Goal: Task Accomplishment & Management: Manage account settings

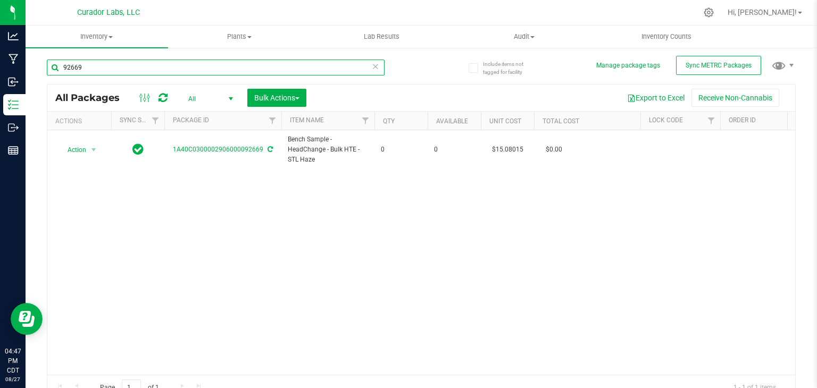
click at [148, 63] on input "92669" at bounding box center [216, 68] width 338 height 16
paste input "M00001489421: HeadChange - Live Rosin Cart .5g - Final Packaging - Terp Tickler"
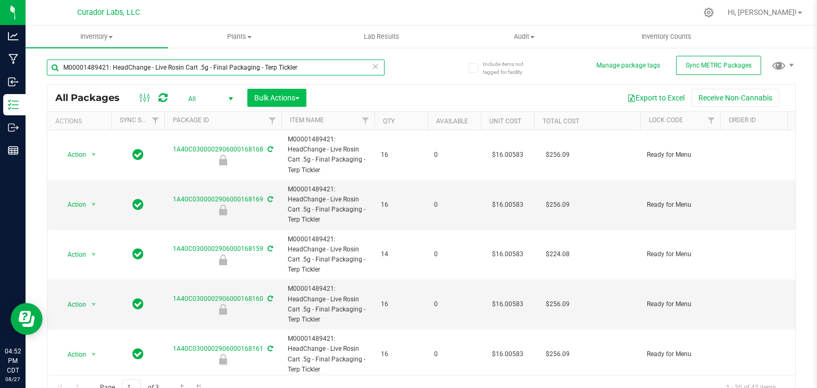
type input "M00001489421: HeadChange - Live Rosin Cart .5g - Final Packaging - Terp Tickler"
click at [296, 101] on span "Bulk Actions" at bounding box center [276, 98] width 45 height 9
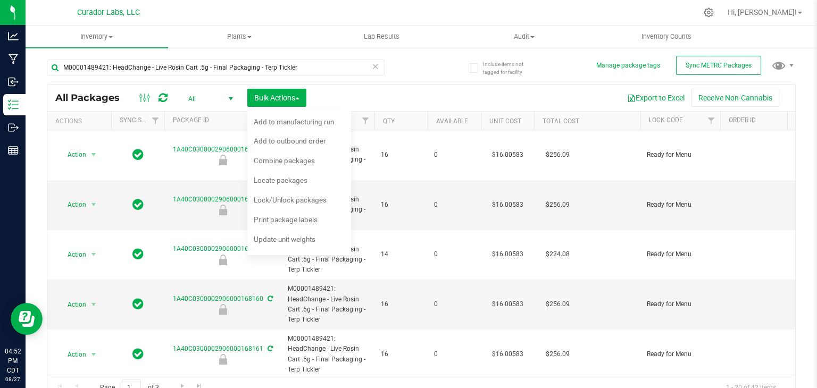
click at [221, 99] on span "All" at bounding box center [208, 99] width 59 height 15
click at [211, 119] on li "Active Only" at bounding box center [207, 117] width 57 height 16
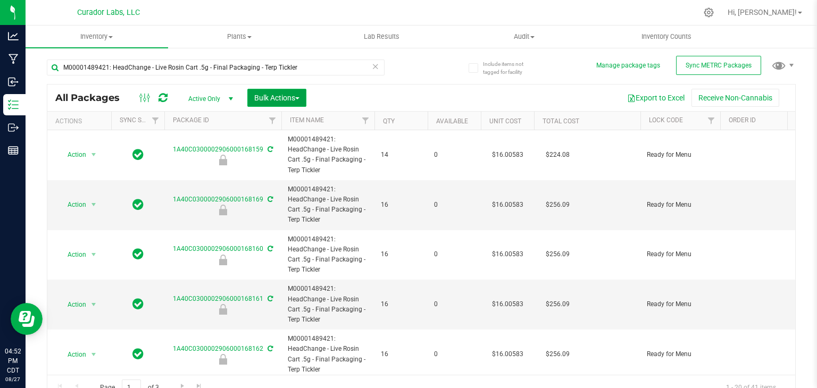
click at [295, 97] on span "Bulk Actions" at bounding box center [276, 98] width 45 height 9
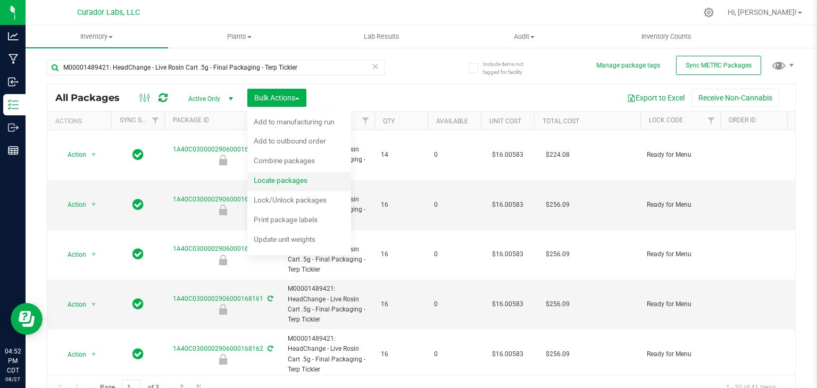
click at [296, 177] on span "Locate packages" at bounding box center [281, 180] width 54 height 9
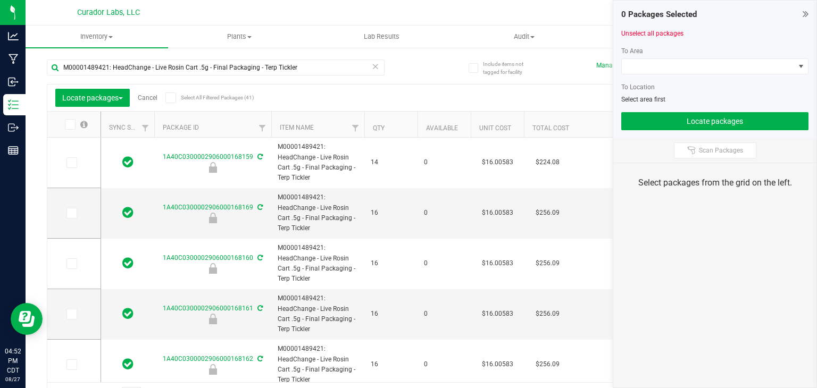
click at [169, 98] on icon at bounding box center [170, 98] width 7 height 0
click at [0, 0] on input "Select All Filtered Packages (41)" at bounding box center [0, 0] width 0 height 0
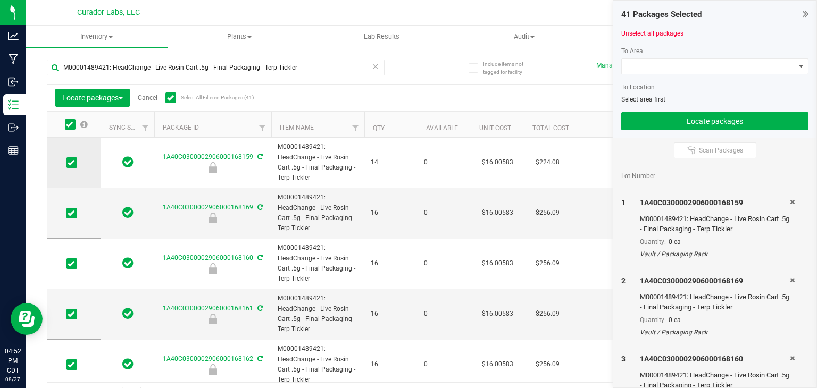
click at [72, 163] on icon at bounding box center [71, 163] width 7 height 0
click at [0, 0] on input "checkbox" at bounding box center [0, 0] width 0 height 0
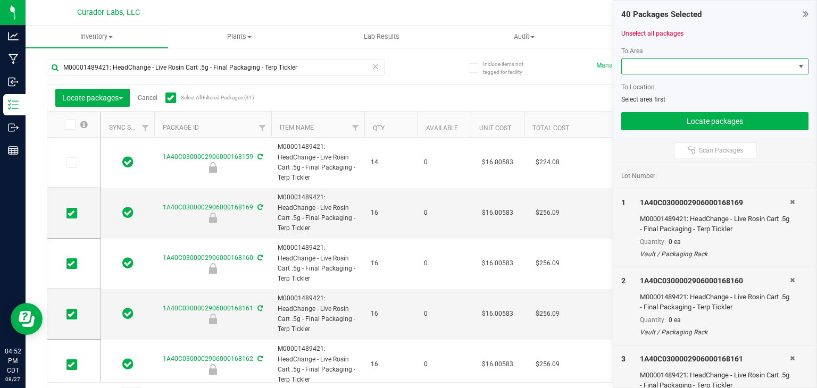
click at [648, 72] on span at bounding box center [708, 66] width 173 height 15
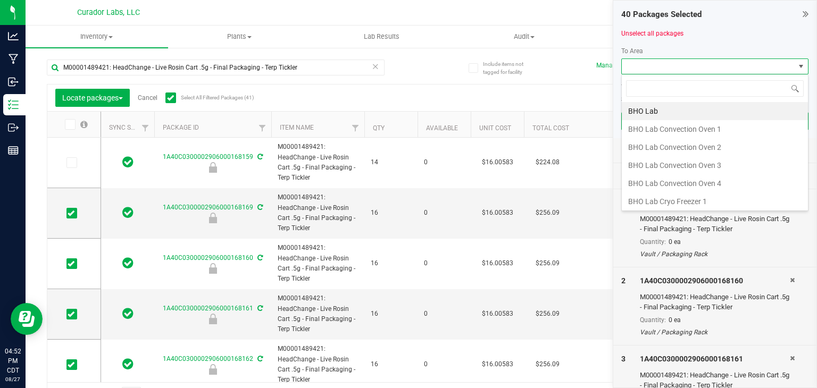
scroll to position [15, 187]
type input "ful"
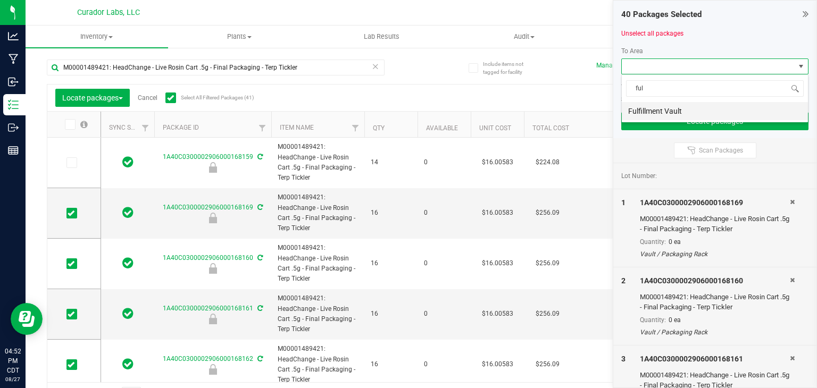
click at [663, 110] on li "Fulfillment Vault" at bounding box center [715, 111] width 186 height 18
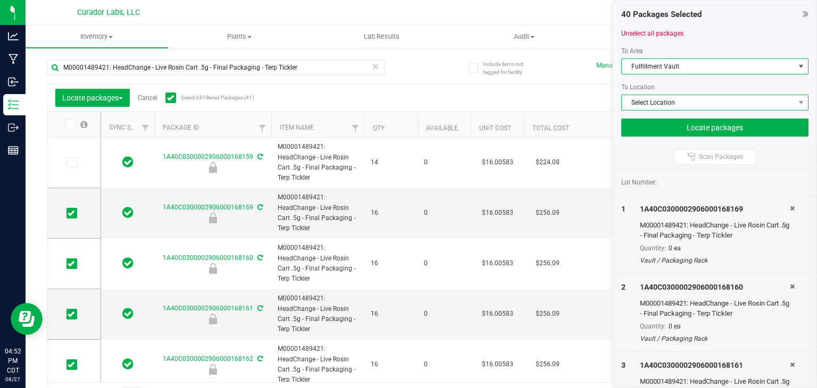
click at [666, 101] on span "Select Location" at bounding box center [708, 102] width 173 height 15
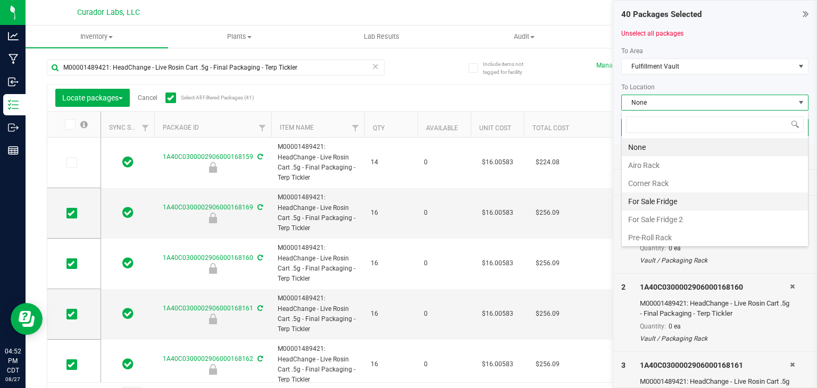
scroll to position [77, 0]
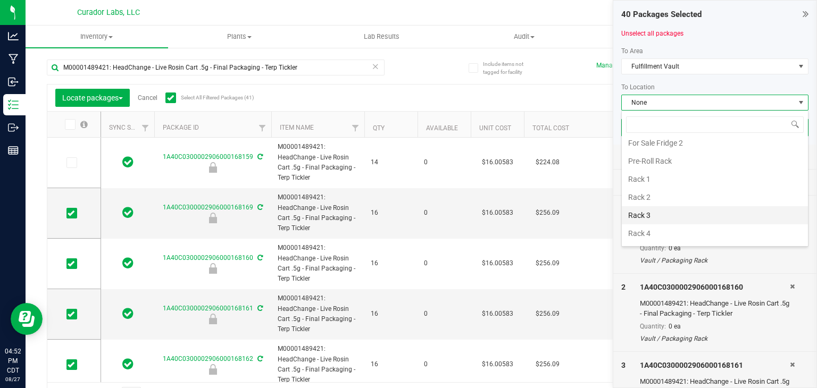
click at [653, 211] on li "Rack 3" at bounding box center [715, 215] width 186 height 18
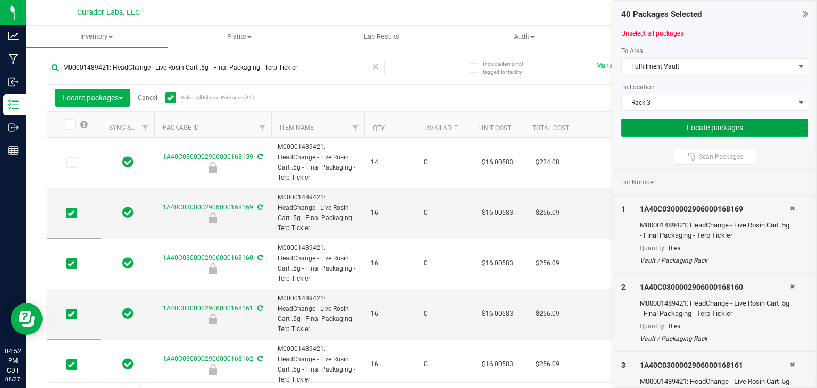
click at [652, 128] on button "Locate packages" at bounding box center [715, 128] width 187 height 18
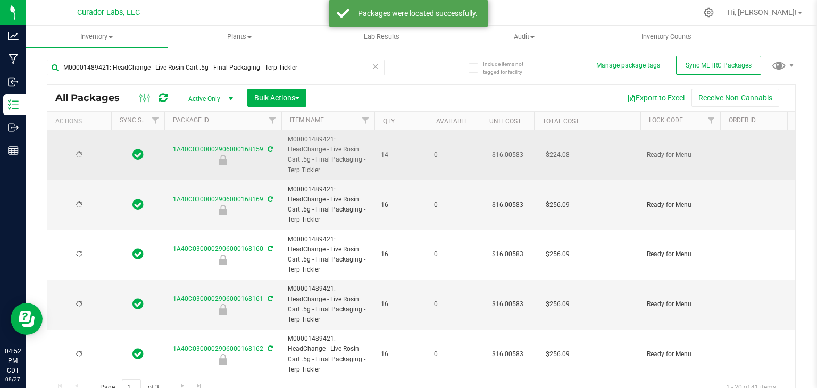
click at [94, 152] on div at bounding box center [79, 155] width 51 height 10
click at [94, 152] on span "select" at bounding box center [93, 155] width 9 height 9
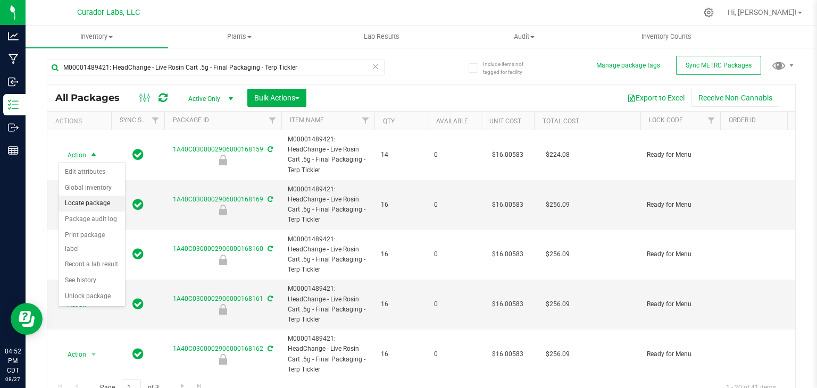
click at [98, 201] on li "Locate package" at bounding box center [92, 204] width 67 height 16
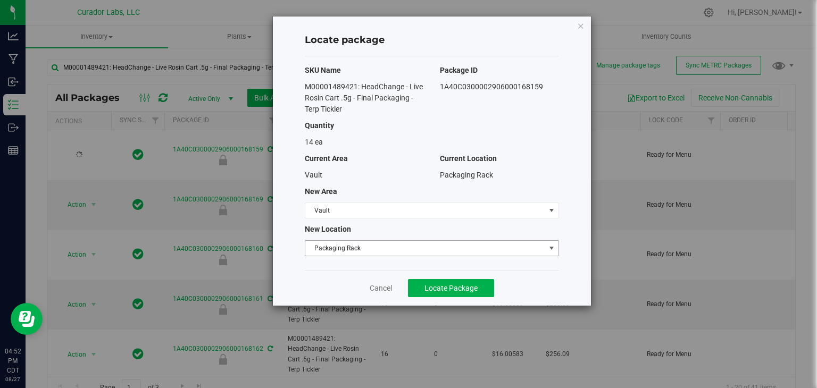
click at [362, 244] on span "Packaging Rack" at bounding box center [425, 248] width 240 height 15
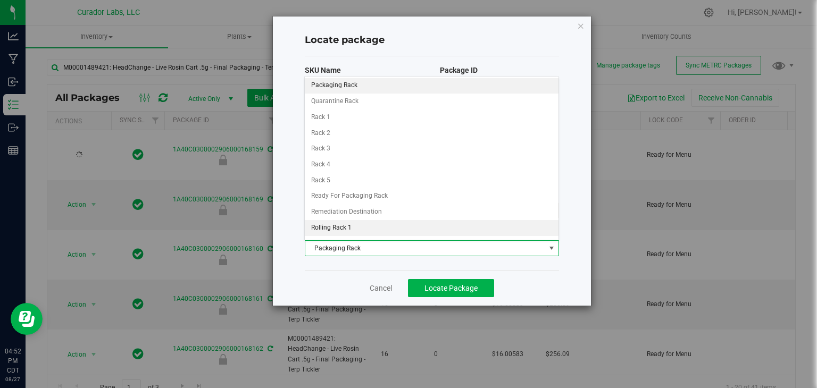
scroll to position [222, 0]
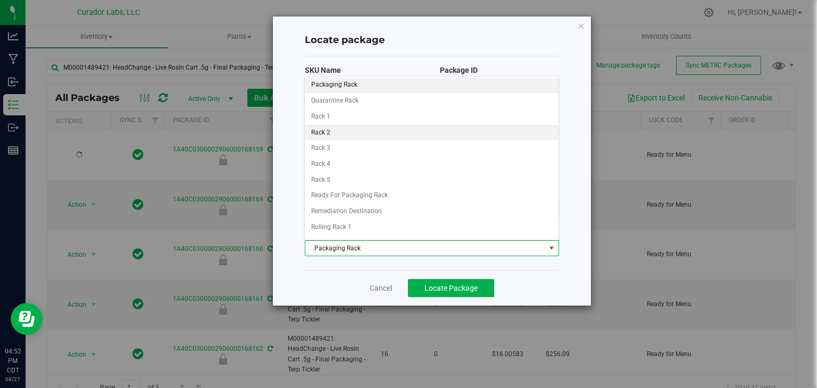
click at [360, 135] on li "Rack 2" at bounding box center [431, 133] width 253 height 16
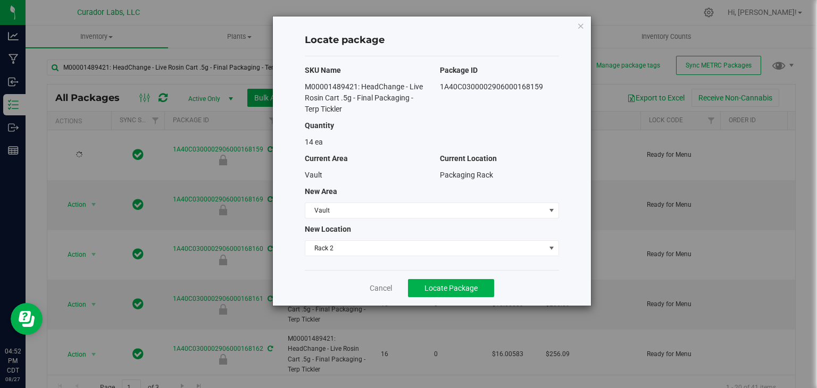
click at [360, 264] on div "SKU Name Package ID M00001489421: HeadChange - Live Rosin Cart .5g - Final Pack…" at bounding box center [432, 163] width 254 height 214
click at [367, 252] on span "Rack 2" at bounding box center [425, 248] width 240 height 15
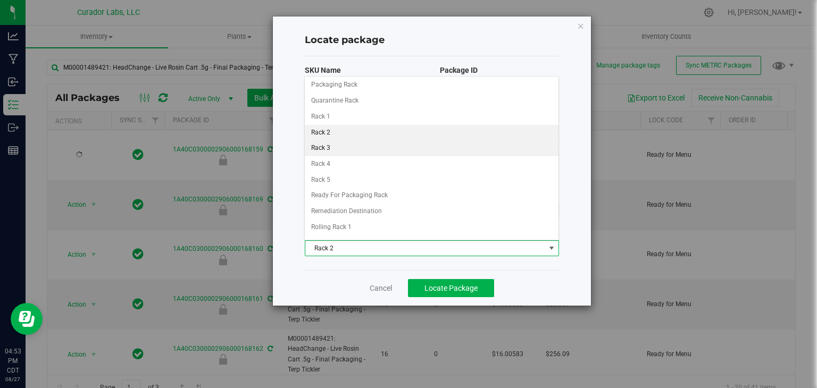
click at [347, 144] on li "Rack 3" at bounding box center [431, 148] width 253 height 16
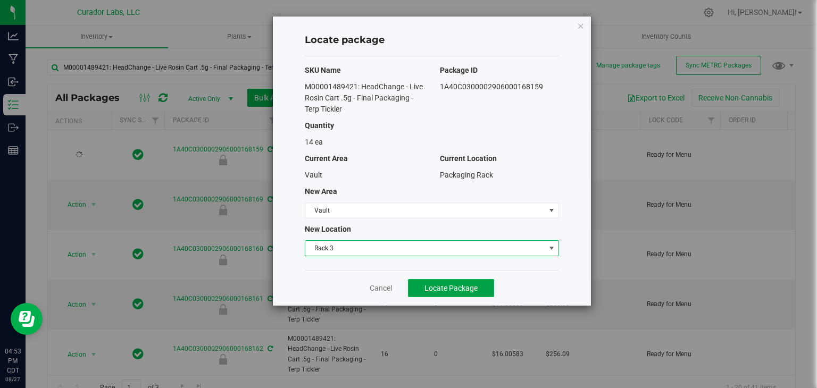
click at [428, 291] on span "Locate Package" at bounding box center [451, 288] width 53 height 9
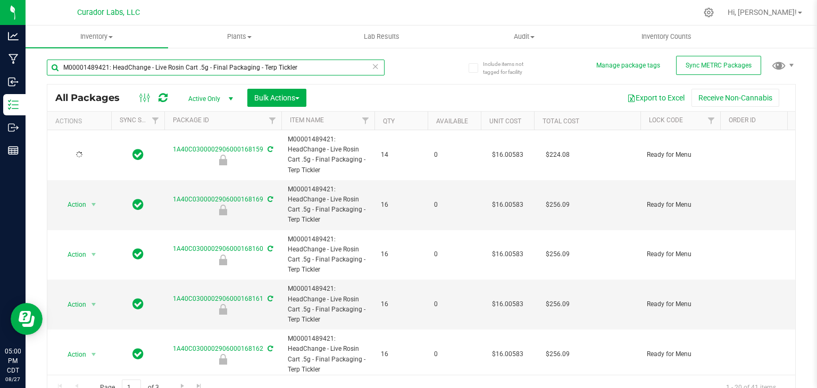
click at [267, 64] on input "M00001489421: HeadChange - Live Rosin Cart .5g - Final Packaging - Terp Tickler" at bounding box center [216, 68] width 338 height 16
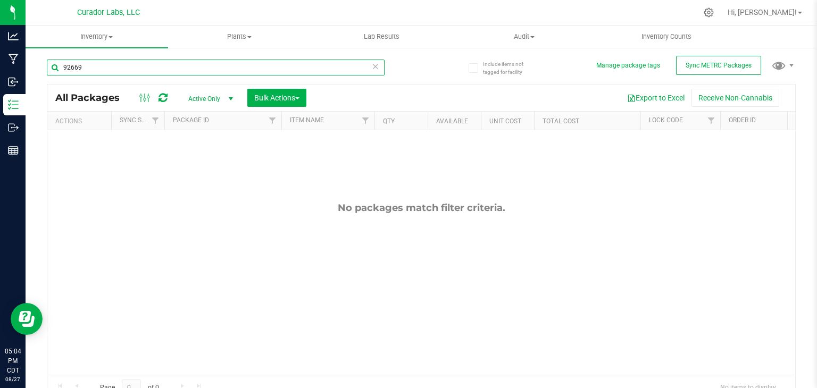
click at [279, 71] on input "92669" at bounding box center [216, 68] width 338 height 16
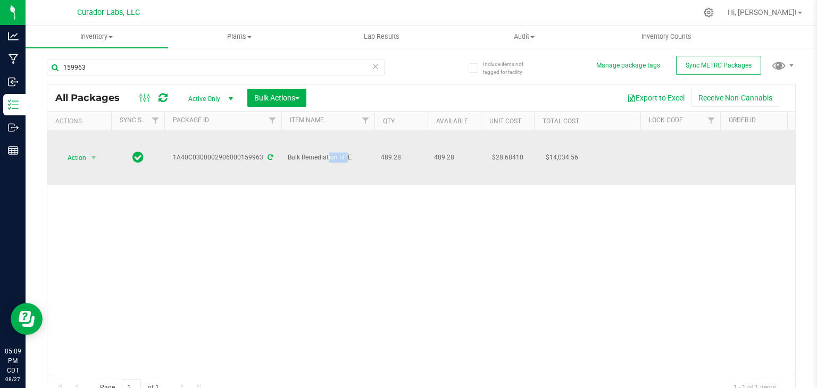
drag, startPoint x: 300, startPoint y: 161, endPoint x: 322, endPoint y: 161, distance: 21.8
click at [322, 161] on span "Bulk Remediation HTE" at bounding box center [328, 158] width 80 height 10
copy span "Remed"
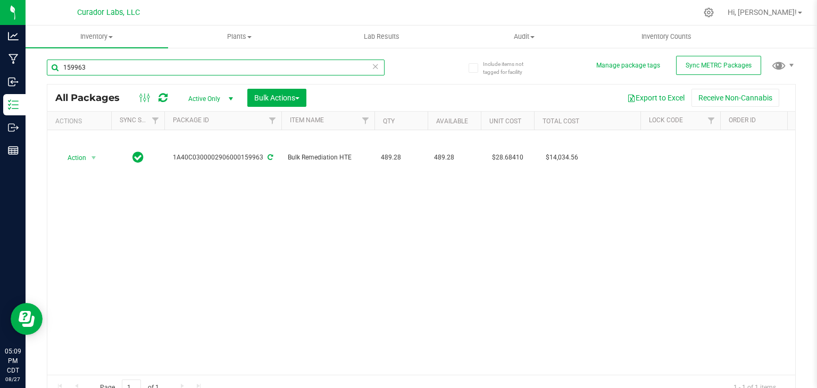
click at [233, 72] on input "159963" at bounding box center [216, 68] width 338 height 16
paste input "Remed"
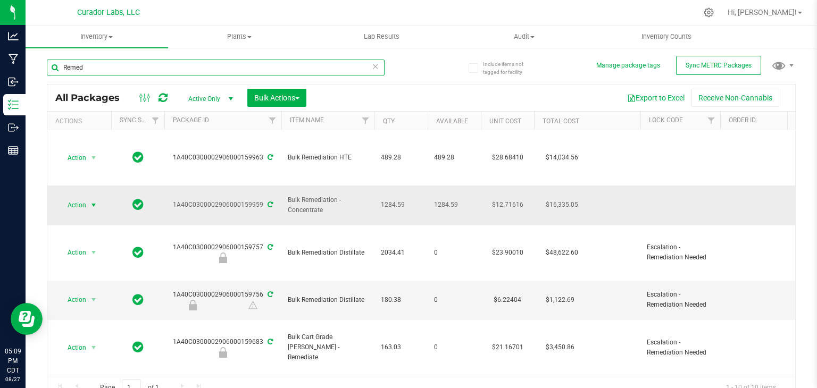
type input "Remed"
click at [85, 205] on span "Action" at bounding box center [72, 205] width 29 height 15
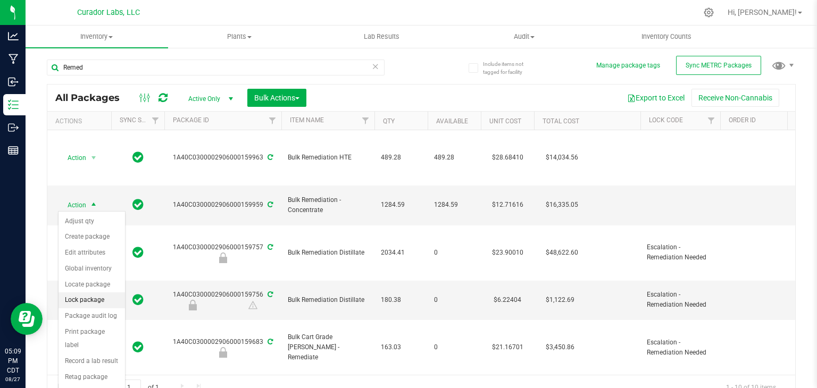
click at [101, 300] on li "Lock package" at bounding box center [92, 301] width 67 height 16
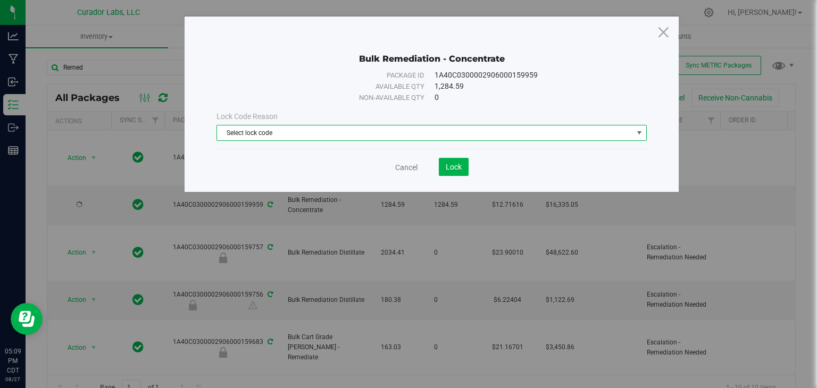
click at [410, 129] on span "Select lock code" at bounding box center [425, 133] width 416 height 15
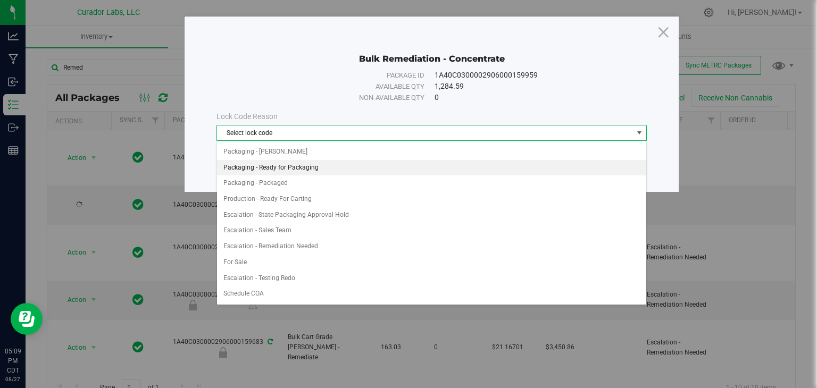
scroll to position [492, 0]
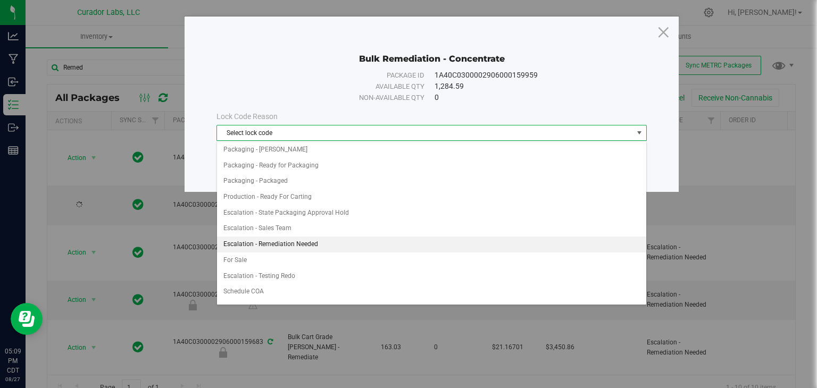
click at [334, 237] on li "Escalation - Remediation Needed" at bounding box center [431, 245] width 429 height 16
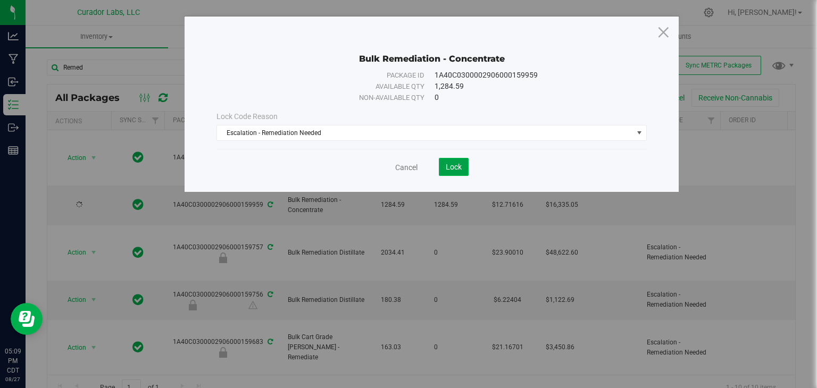
click at [463, 171] on button "Lock" at bounding box center [454, 167] width 30 height 18
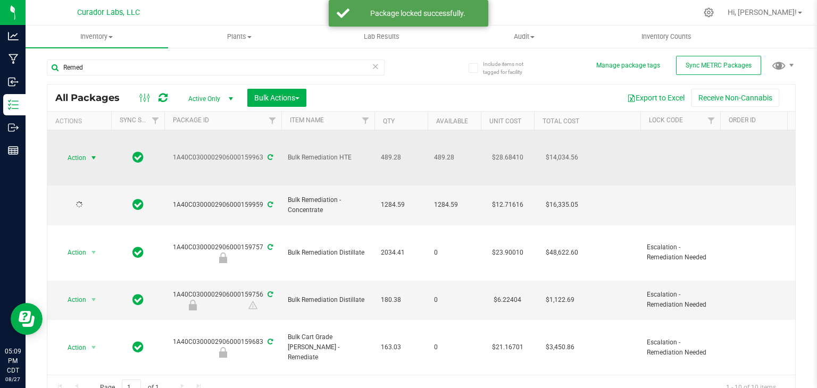
click at [95, 156] on span "select" at bounding box center [93, 158] width 9 height 9
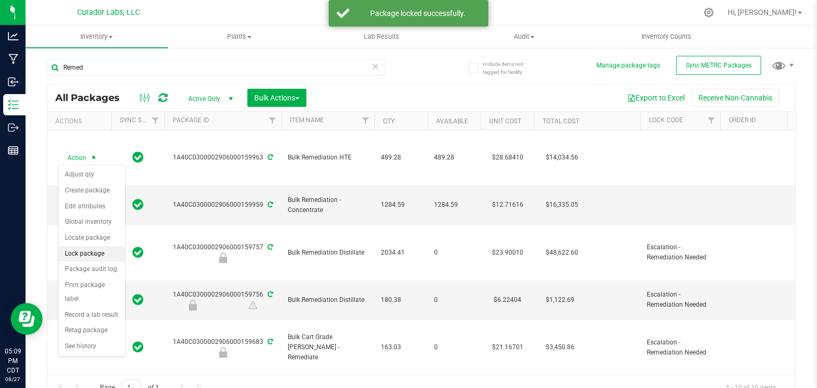
click at [98, 254] on li "Lock package" at bounding box center [92, 254] width 67 height 16
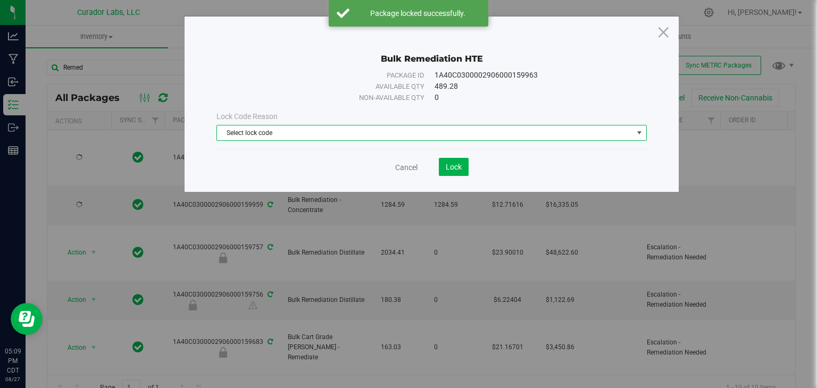
click at [345, 130] on span "Select lock code" at bounding box center [425, 133] width 416 height 15
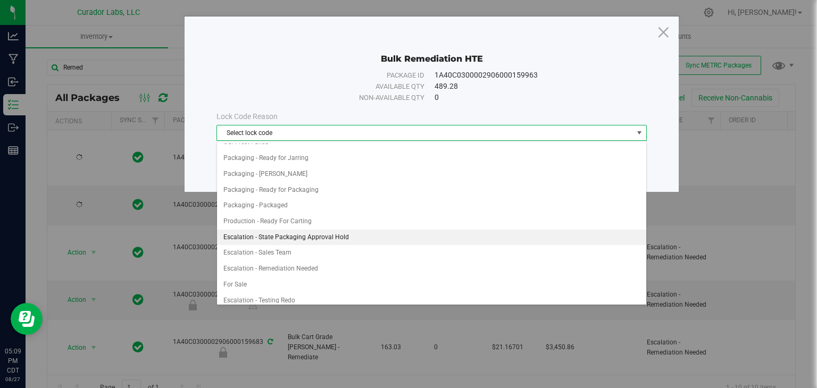
scroll to position [508, 0]
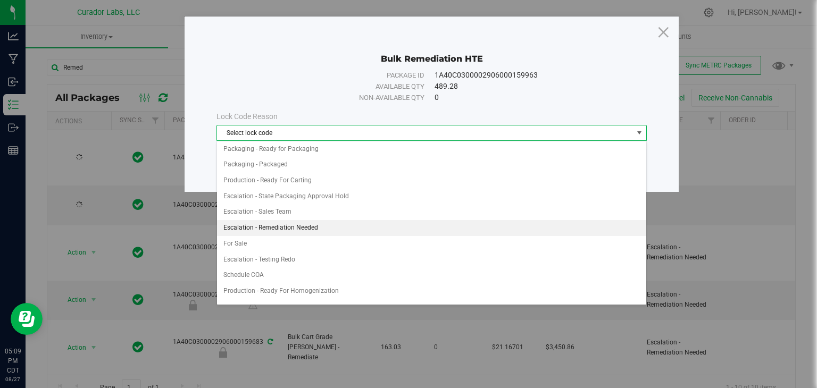
click at [338, 220] on li "Escalation - Remediation Needed" at bounding box center [431, 228] width 429 height 16
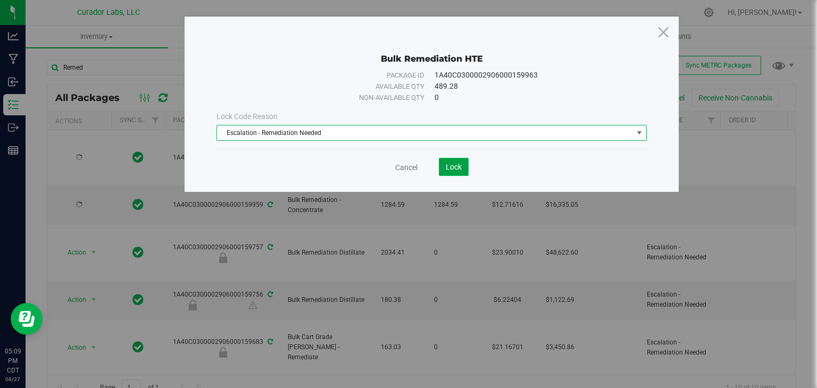
click at [460, 167] on span "Lock" at bounding box center [454, 167] width 16 height 9
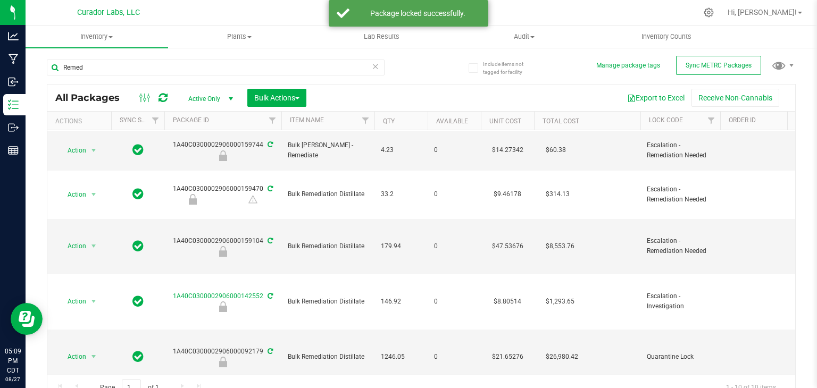
scroll to position [248, 0]
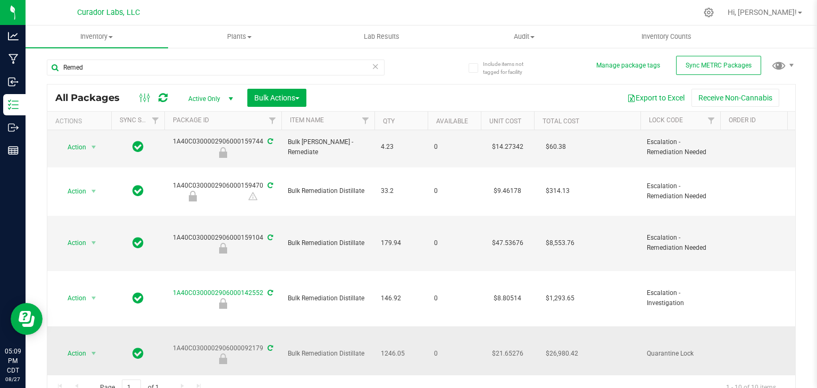
click at [377, 327] on td "1246.05" at bounding box center [401, 354] width 53 height 55
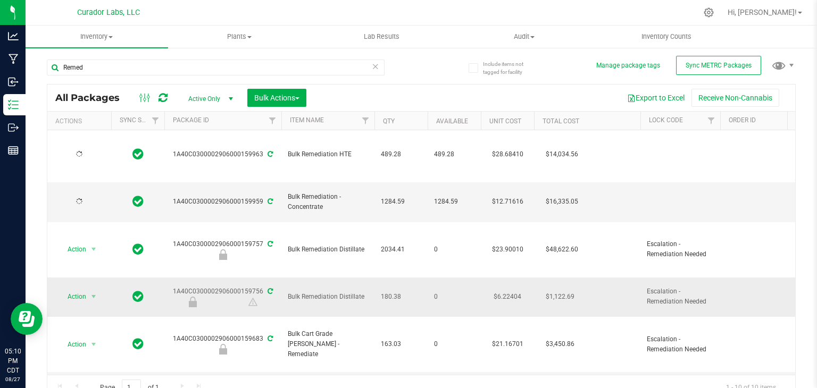
scroll to position [0, 0]
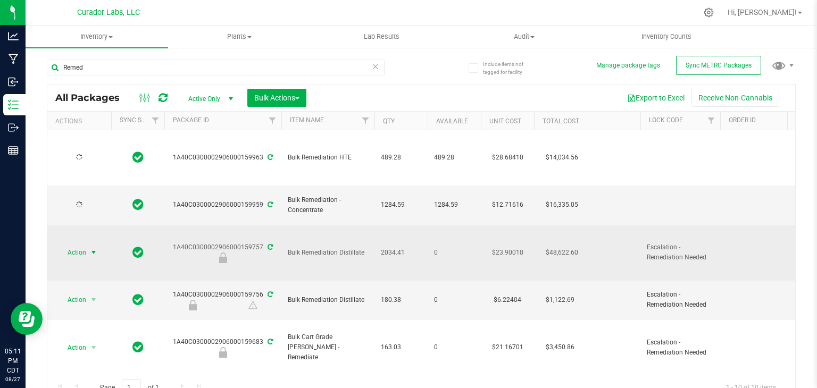
click at [89, 249] on span "select" at bounding box center [93, 253] width 9 height 9
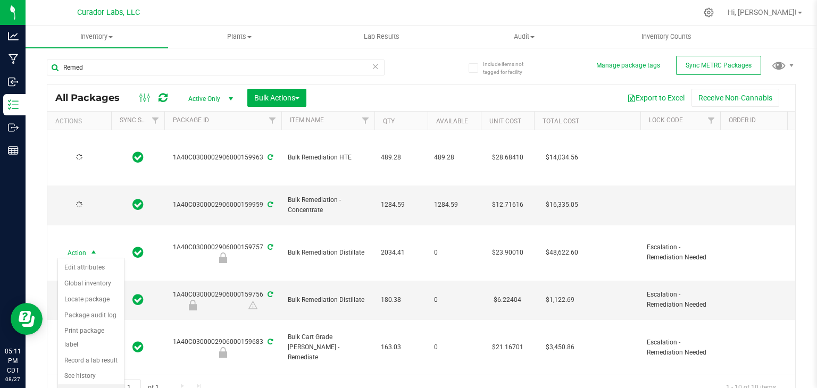
click at [83, 385] on li "Unlock package" at bounding box center [91, 393] width 67 height 16
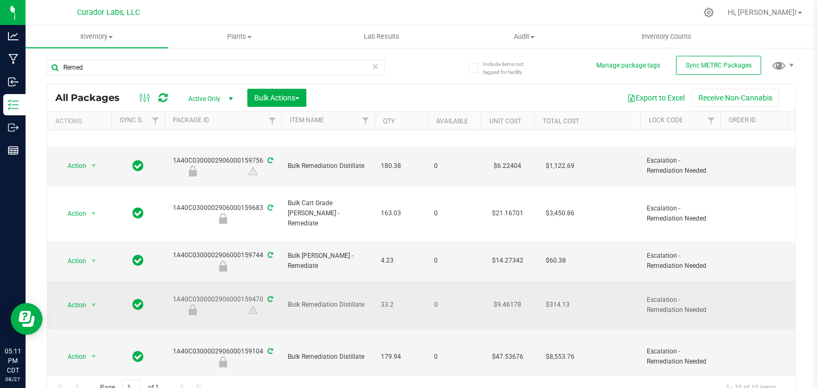
scroll to position [134, 0]
click at [289, 301] on span "Bulk Remediation Distillate" at bounding box center [328, 306] width 80 height 10
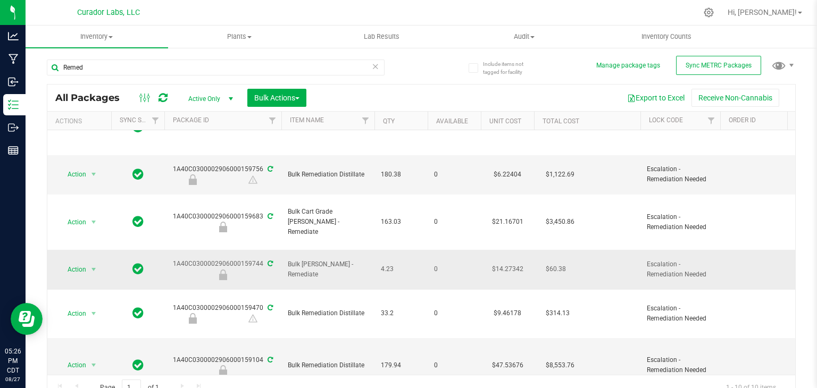
scroll to position [132, 0]
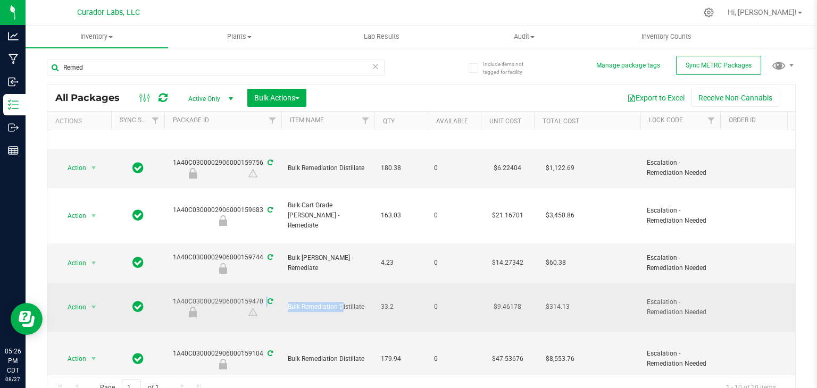
drag, startPoint x: 317, startPoint y: 296, endPoint x: 260, endPoint y: 280, distance: 58.6
click at [359, 284] on td "Bulk Remediation Distillate" at bounding box center [327, 308] width 93 height 48
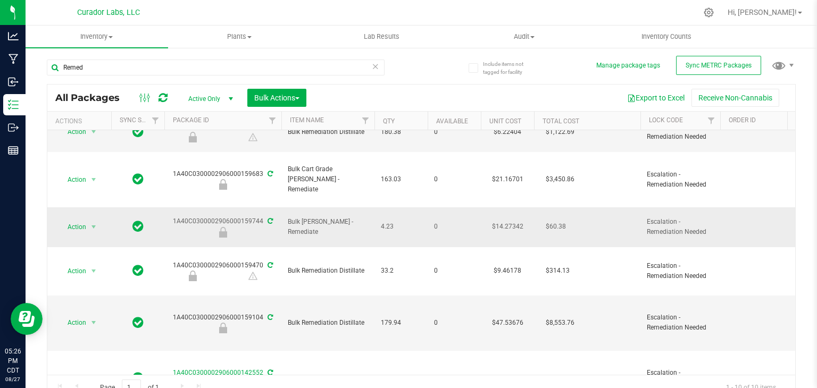
scroll to position [170, 0]
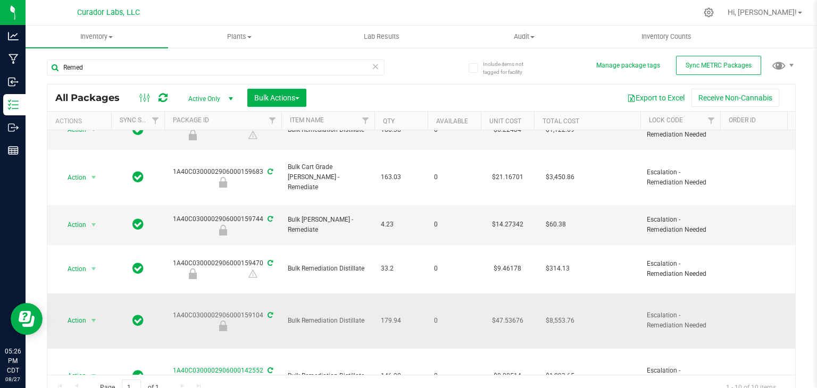
click at [338, 297] on td "Bulk Remediation Distillate" at bounding box center [327, 321] width 93 height 55
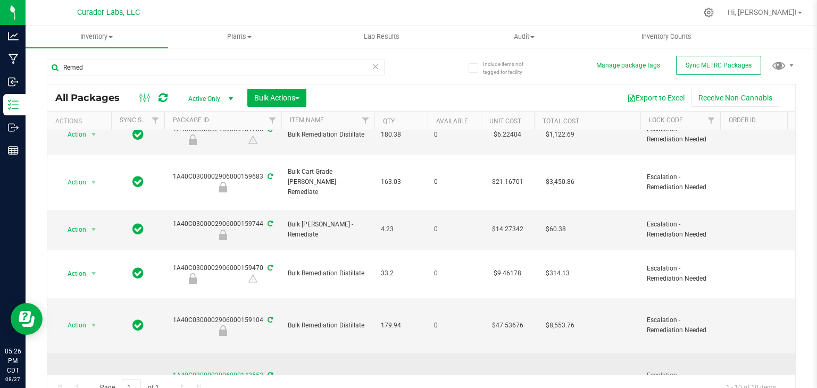
scroll to position [0, 0]
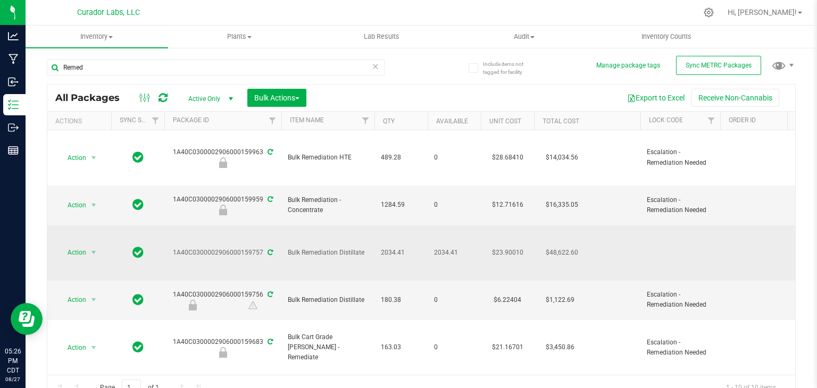
click at [320, 264] on td "Bulk Remediation Distillate" at bounding box center [327, 253] width 93 height 55
drag, startPoint x: 171, startPoint y: 251, endPoint x: 244, endPoint y: 252, distance: 72.4
click at [244, 252] on div "1A40C0300002906000159757" at bounding box center [223, 253] width 120 height 10
drag, startPoint x: 366, startPoint y: 250, endPoint x: 286, endPoint y: 251, distance: 79.3
click at [286, 251] on td "Bulk Remediation Distillate" at bounding box center [327, 253] width 93 height 55
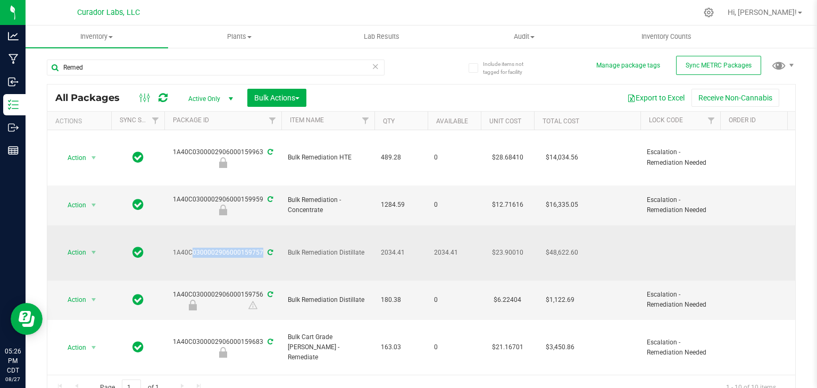
copy span "Bulk Remediation Distillate"
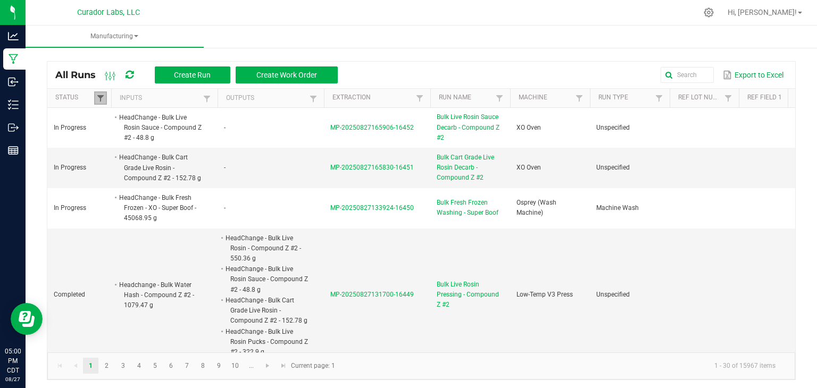
click at [100, 98] on span at bounding box center [100, 98] width 9 height 9
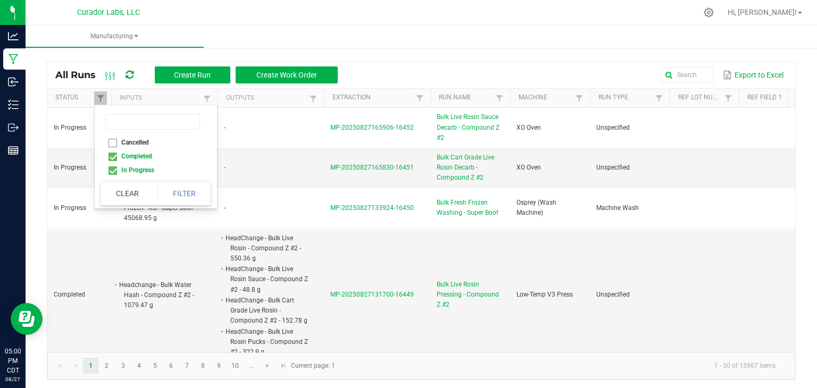
click at [115, 156] on li "Completed" at bounding box center [152, 157] width 103 height 14
checkbox input "false"
click at [204, 192] on button "Filter" at bounding box center [184, 193] width 53 height 23
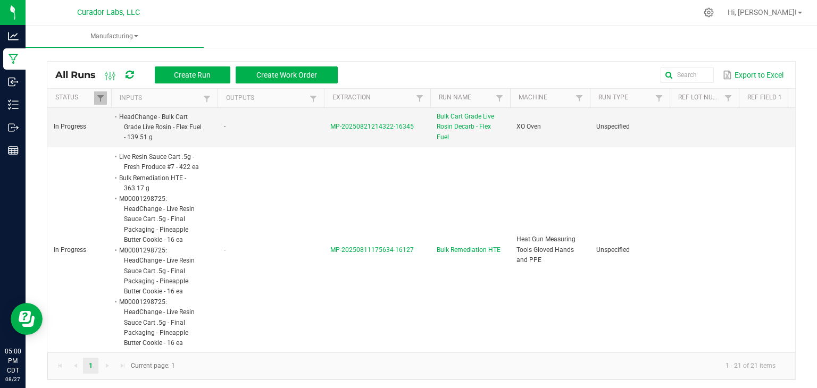
scroll to position [2, 0]
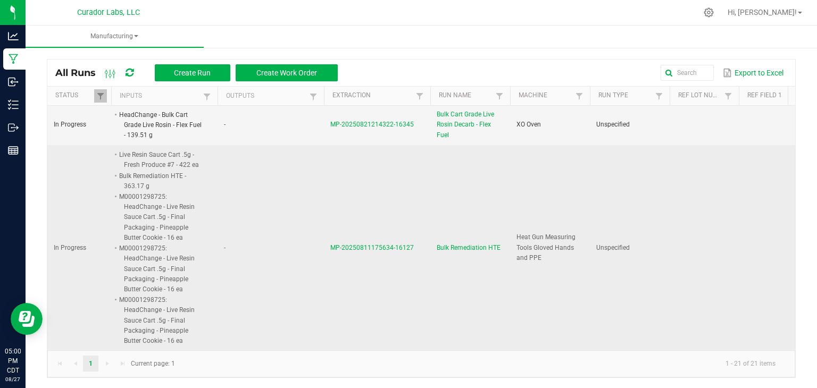
click at [385, 244] on span "MP-20250811175634-16127" at bounding box center [372, 247] width 84 height 7
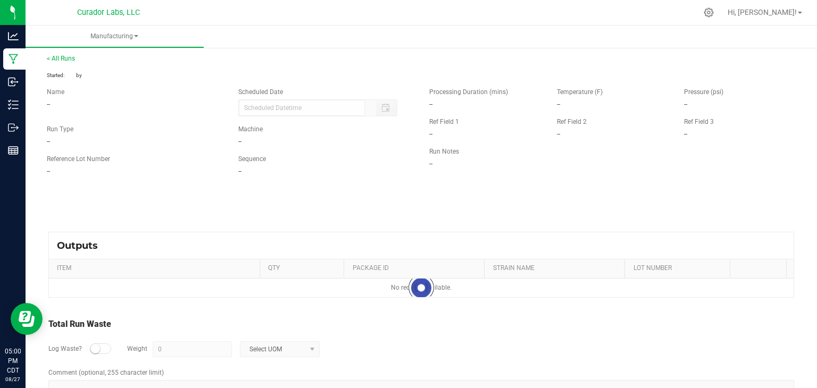
type input "08/11/2025 12:55 PM"
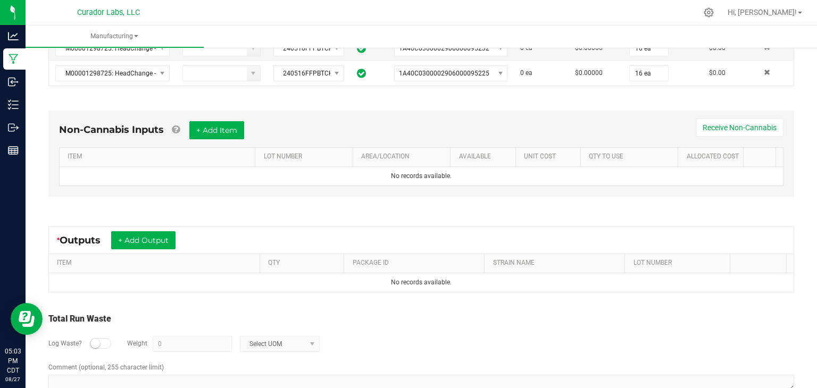
scroll to position [356, 0]
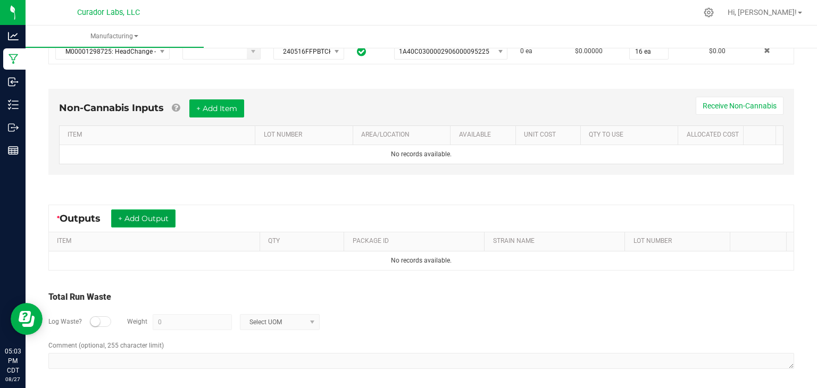
click at [128, 224] on button "+ Add Output" at bounding box center [143, 219] width 64 height 18
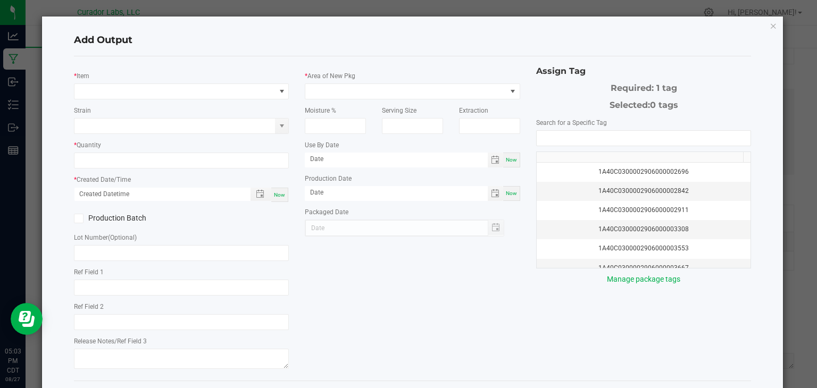
type input "Bulk Frozen Blend"
type input "Socked"
type textarea "Decarb"
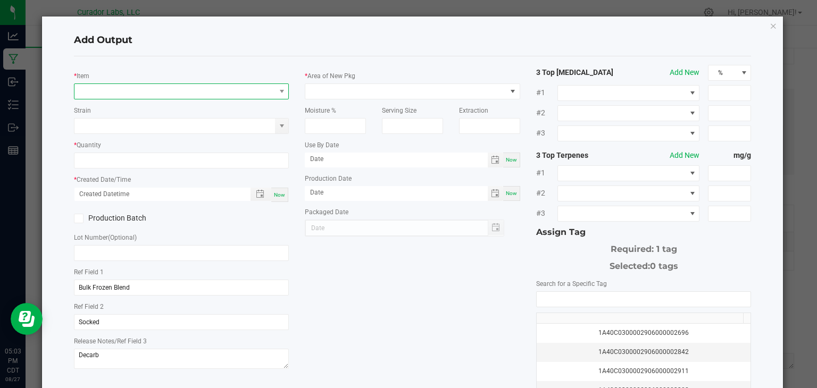
click at [149, 92] on span "NO DATA FOUND" at bounding box center [174, 91] width 201 height 15
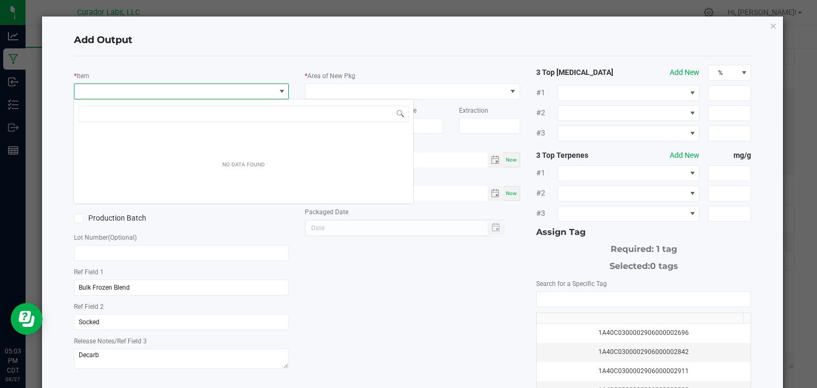
scroll to position [15, 213]
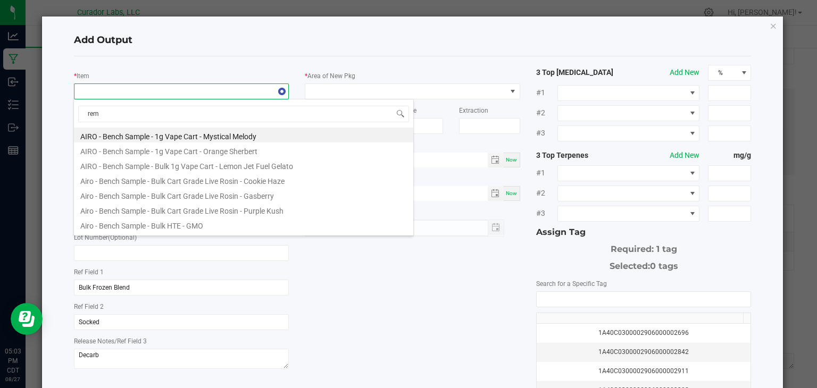
type input "reme"
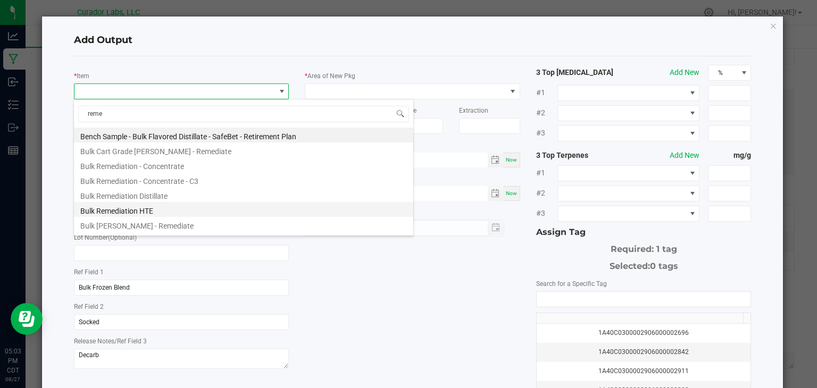
click at [159, 208] on li "Bulk Remediation HTE" at bounding box center [243, 209] width 339 height 15
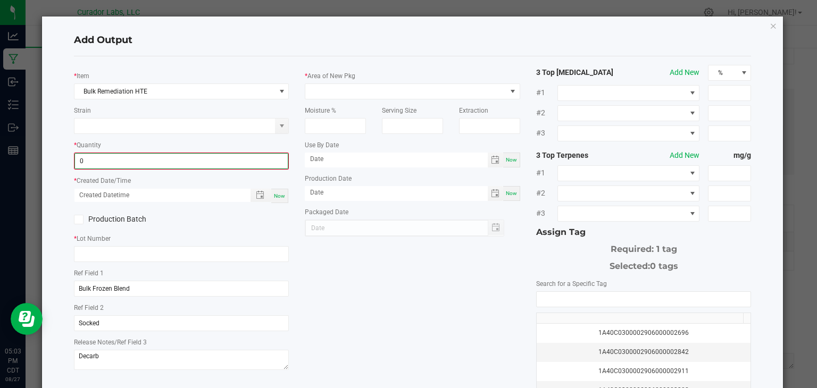
click at [162, 156] on input "0" at bounding box center [181, 161] width 213 height 15
type input "489.2800 g"
click at [284, 192] on div "Now" at bounding box center [279, 195] width 17 height 14
type input "08/27/2025 5:03 PM"
type input "[DATE]"
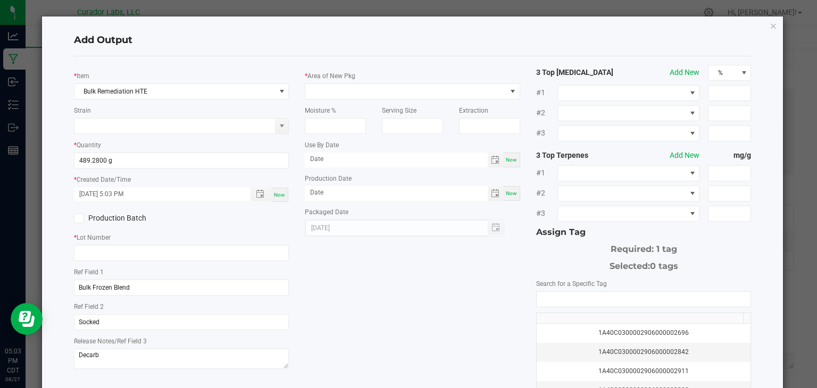
click at [126, 222] on label "Production Batch" at bounding box center [124, 218] width 100 height 11
click at [0, 0] on input "Production Batch" at bounding box center [0, 0] width 0 height 0
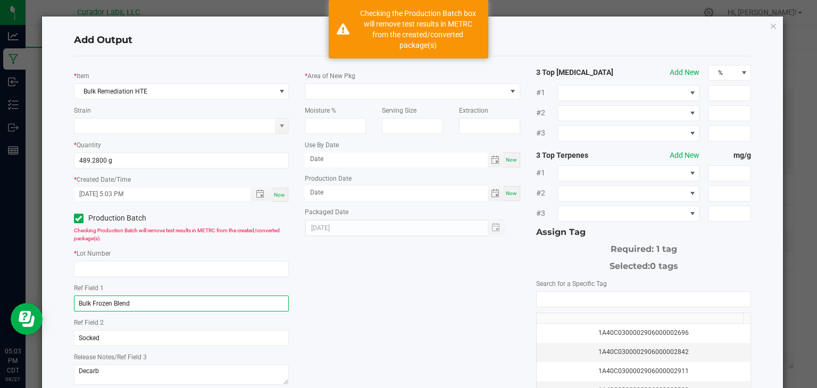
click at [152, 298] on input "Bulk Frozen Blend" at bounding box center [182, 304] width 216 height 16
type input "B"
click at [147, 336] on input "Socked" at bounding box center [182, 338] width 216 height 16
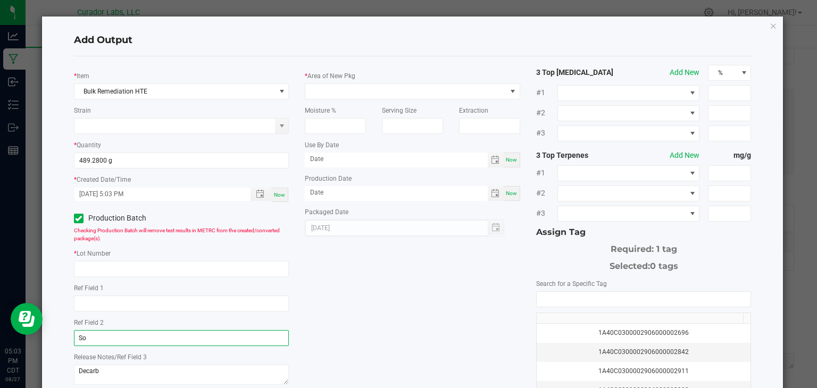
type input "S"
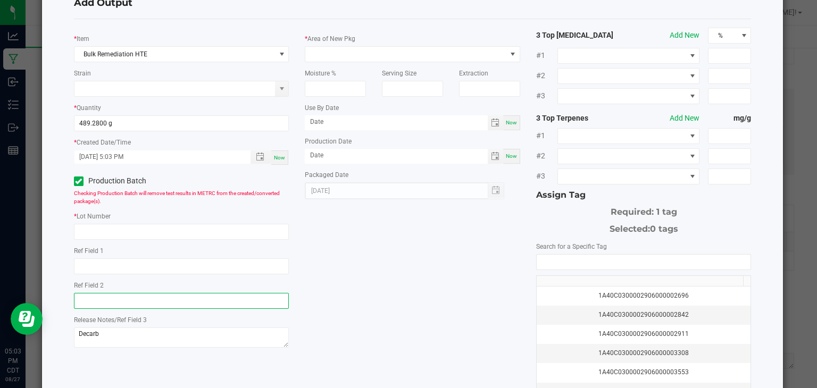
scroll to position [38, 0]
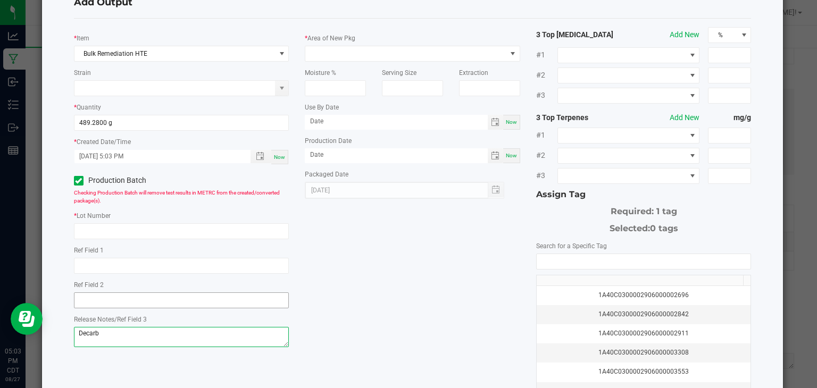
click at [147, 336] on textarea "Decarb" at bounding box center [182, 337] width 216 height 20
type textarea "D"
click at [415, 259] on div "* Item Bulk Remediation HTE Strain * Quantity 489.2800 g * Created Date/Time 08…" at bounding box center [413, 218] width 694 height 382
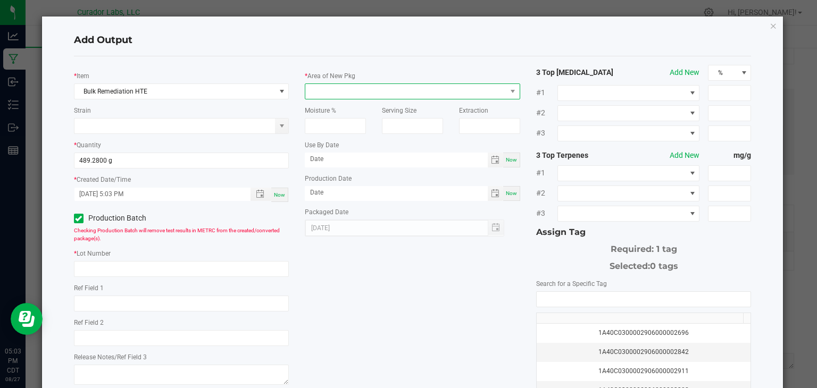
click at [417, 96] on span at bounding box center [405, 91] width 201 height 15
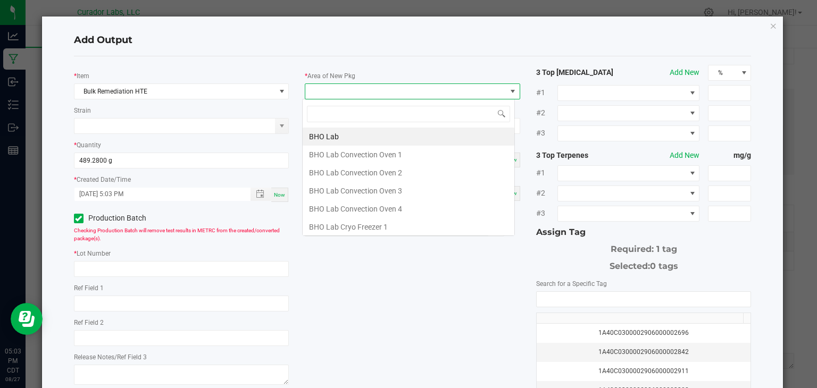
scroll to position [15, 213]
type input "vault"
click at [359, 226] on li "Vault" at bounding box center [409, 227] width 212 height 18
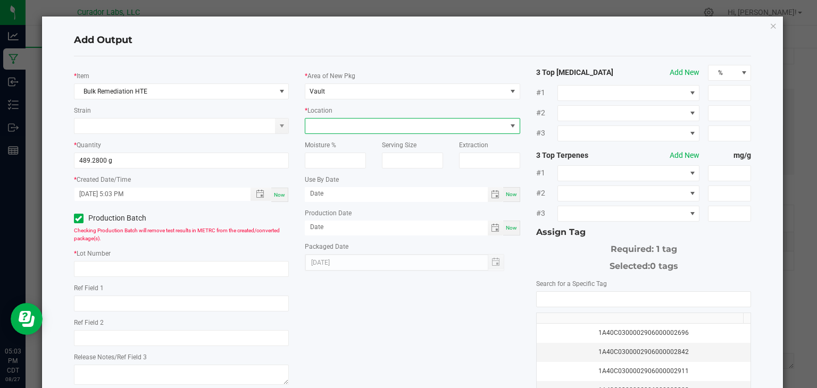
click at [364, 123] on span at bounding box center [405, 126] width 201 height 15
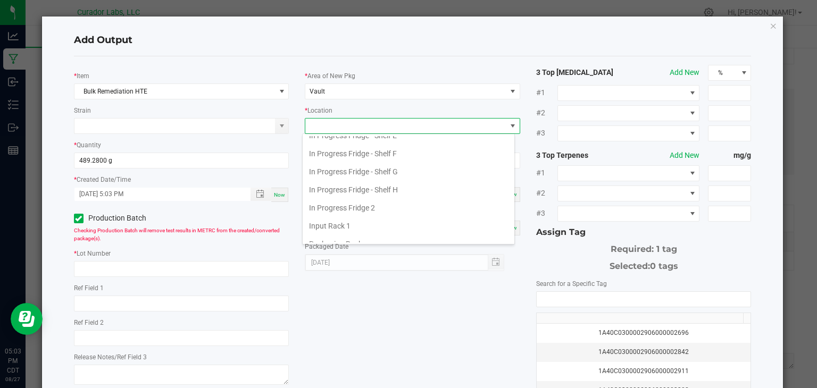
scroll to position [0, 0]
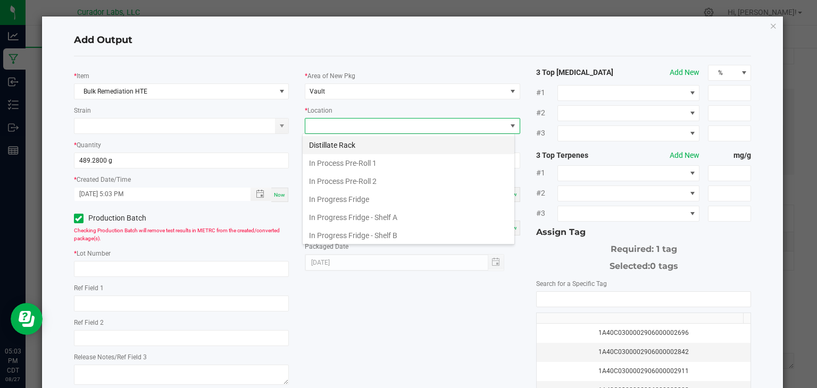
click at [337, 145] on li "Distillate Rack" at bounding box center [409, 145] width 212 height 18
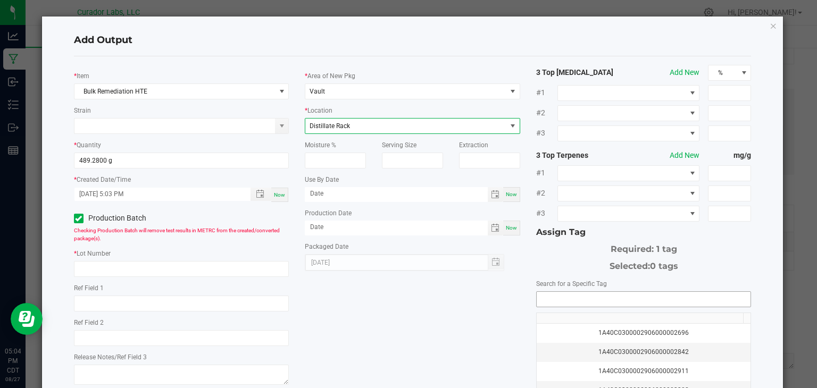
click at [596, 292] on input "NO DATA FOUND" at bounding box center [644, 299] width 214 height 15
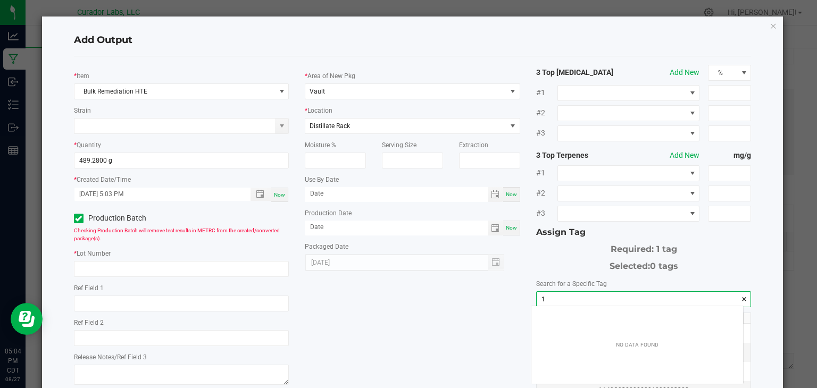
scroll to position [15, 212]
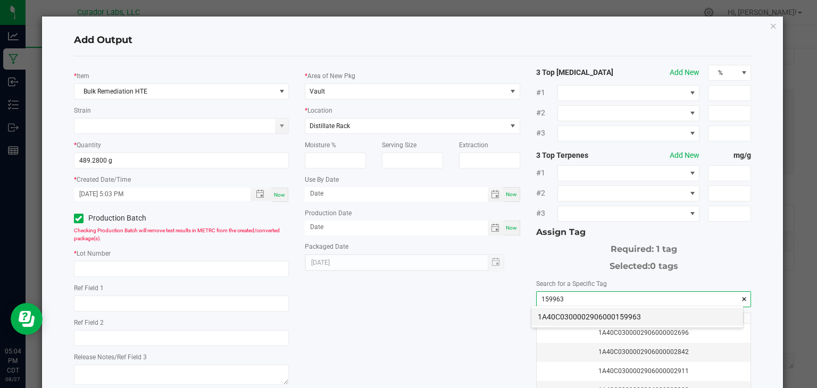
click at [541, 314] on li "1A40C0300002906000159963" at bounding box center [638, 317] width 212 height 18
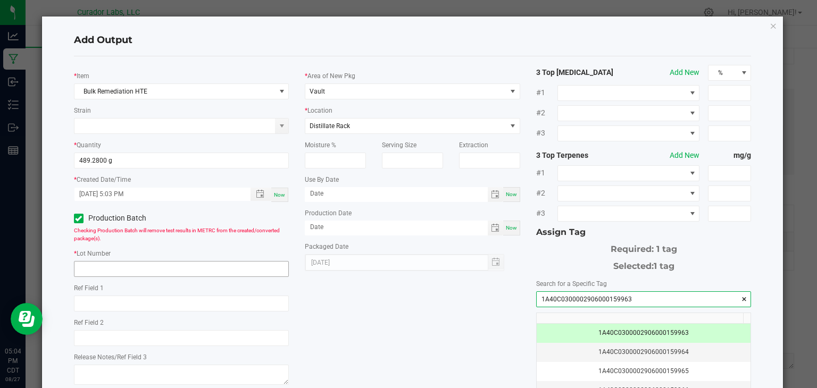
type input "1A40C0300002906000159963"
click at [196, 268] on input "text" at bounding box center [182, 269] width 216 height 16
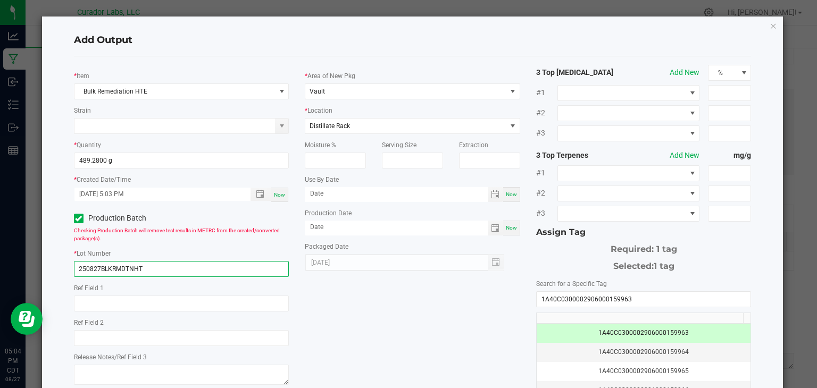
type input "250827BLKRMDTNHT"
click at [375, 328] on div "* Item Bulk Remediation HTE Strain * Quantity 489.2800 g * Created Date/Time 08…" at bounding box center [413, 256] width 694 height 382
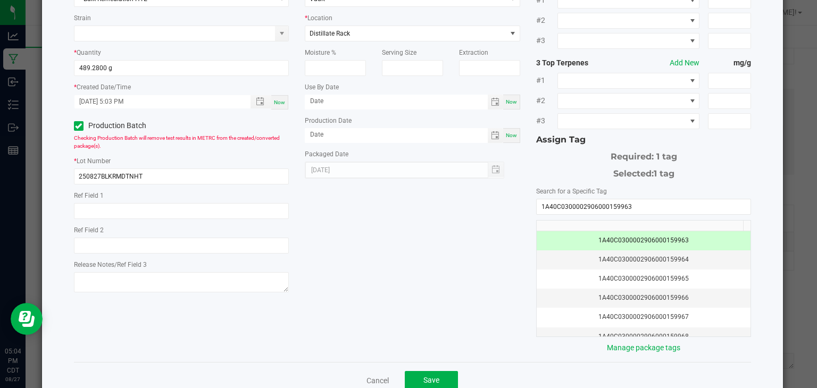
scroll to position [97, 0]
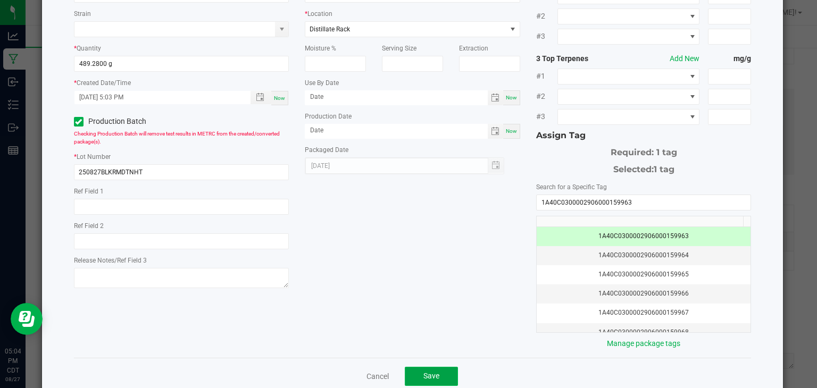
click at [428, 373] on span "Save" at bounding box center [432, 376] width 16 height 9
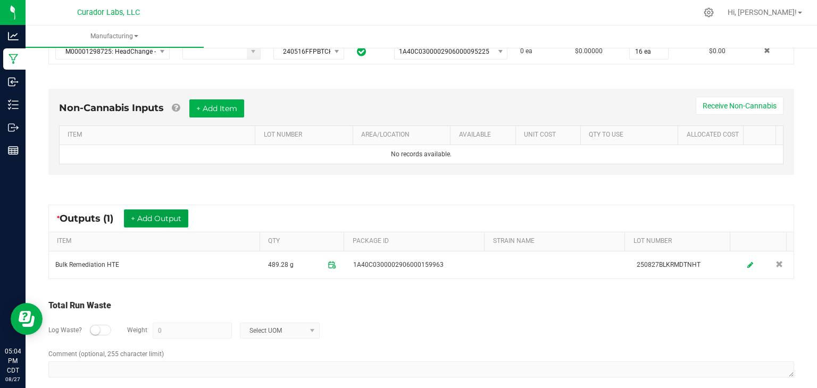
scroll to position [0, 0]
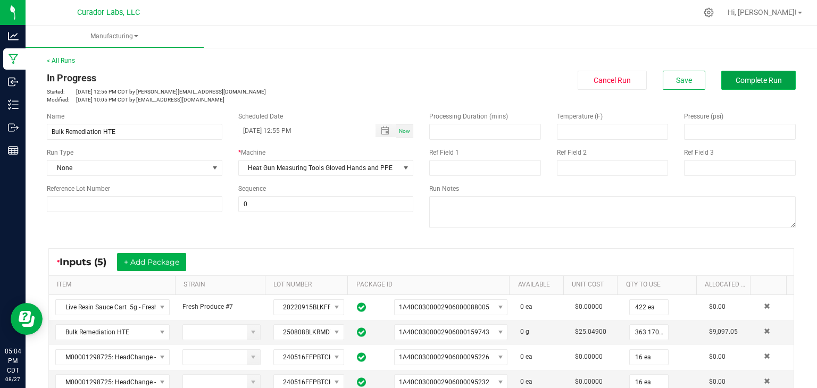
click at [759, 84] on span "Complete Run" at bounding box center [759, 80] width 46 height 9
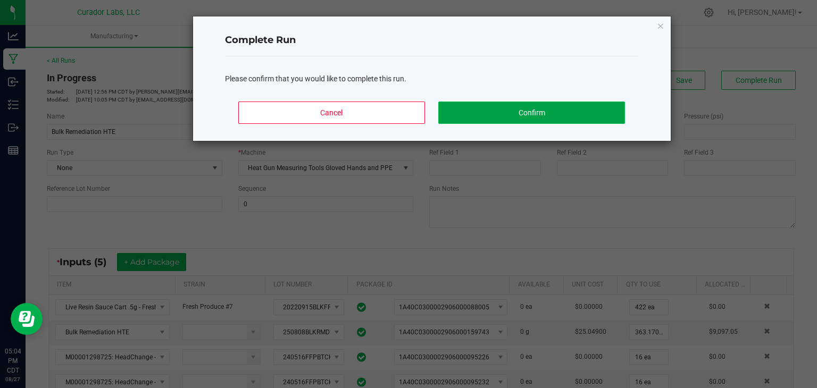
click at [517, 120] on button "Confirm" at bounding box center [531, 113] width 186 height 22
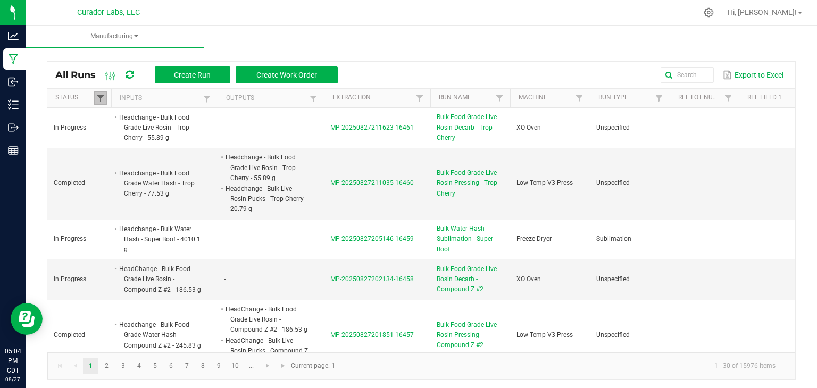
click at [98, 98] on span at bounding box center [100, 98] width 9 height 9
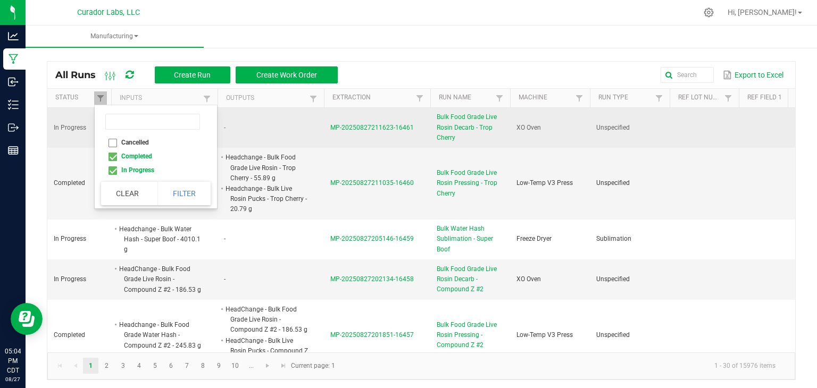
click at [298, 145] on td "-" at bounding box center [271, 128] width 106 height 40
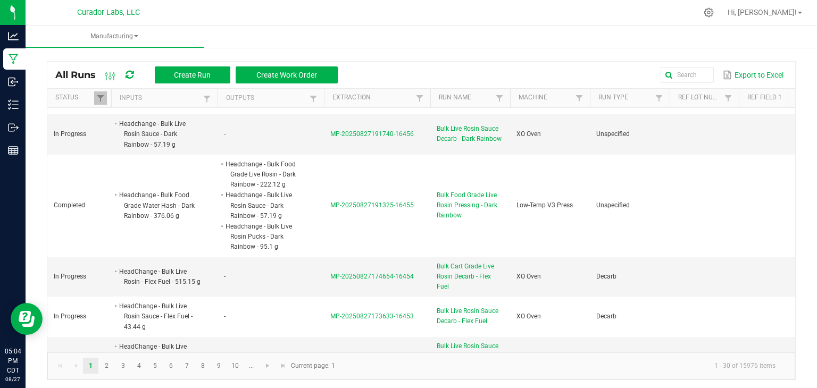
scroll to position [258, 0]
click at [101, 101] on span at bounding box center [100, 98] width 9 height 9
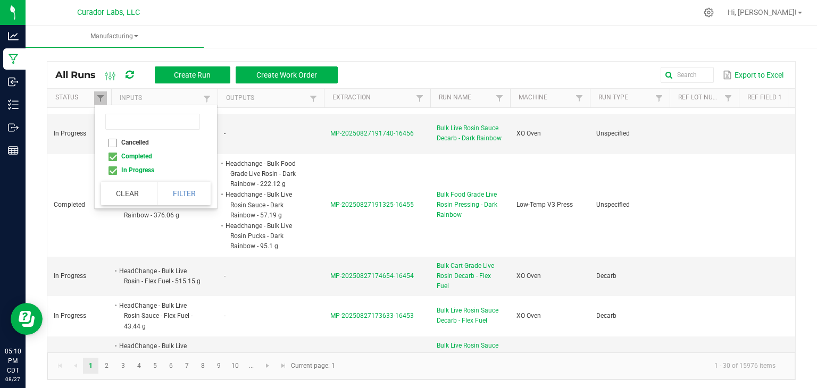
click at [131, 159] on li "Completed" at bounding box center [152, 157] width 103 height 14
checkbox input "false"
click at [184, 193] on button "Filter" at bounding box center [184, 193] width 53 height 23
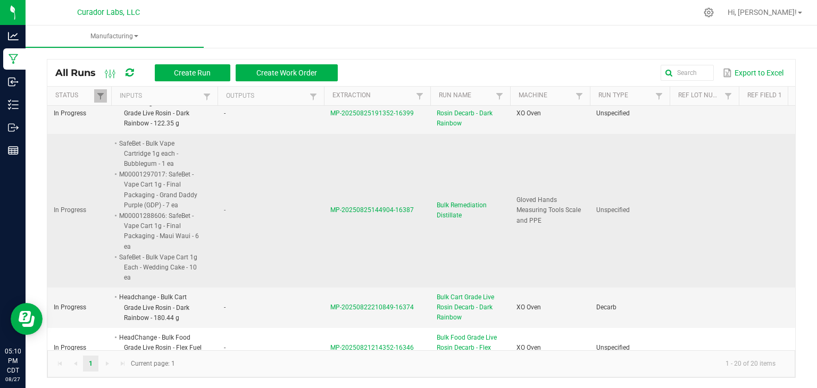
scroll to position [615, 0]
click at [370, 207] on span "MP-20250825144904-16387" at bounding box center [372, 210] width 84 height 7
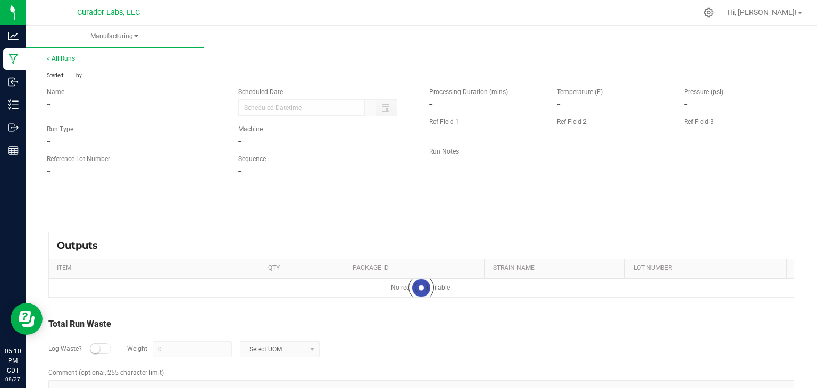
type input "08/25/2025 9:42 AM"
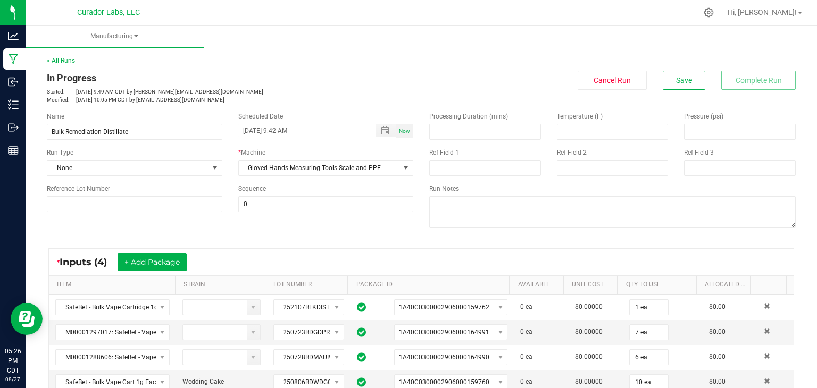
scroll to position [106, 0]
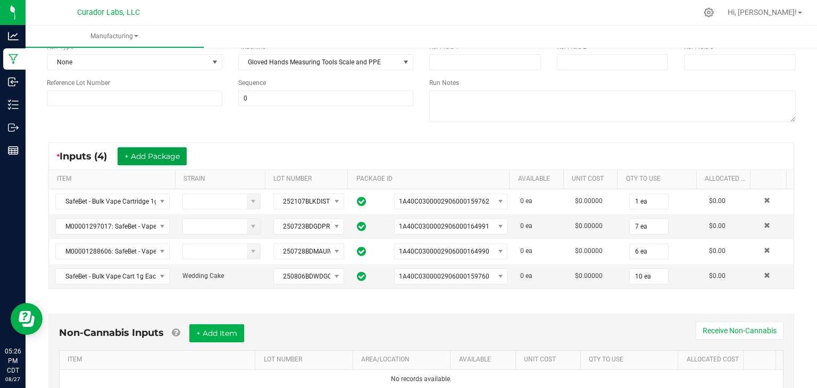
click at [136, 147] on button "+ Add Package" at bounding box center [152, 156] width 69 height 18
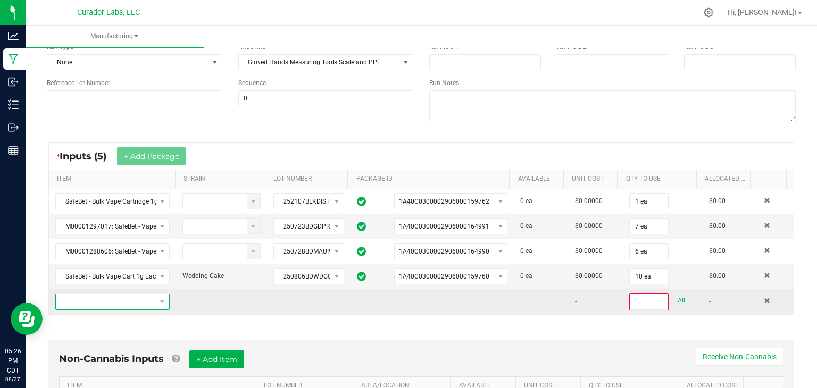
click at [111, 302] on span "NO DATA FOUND" at bounding box center [106, 302] width 100 height 15
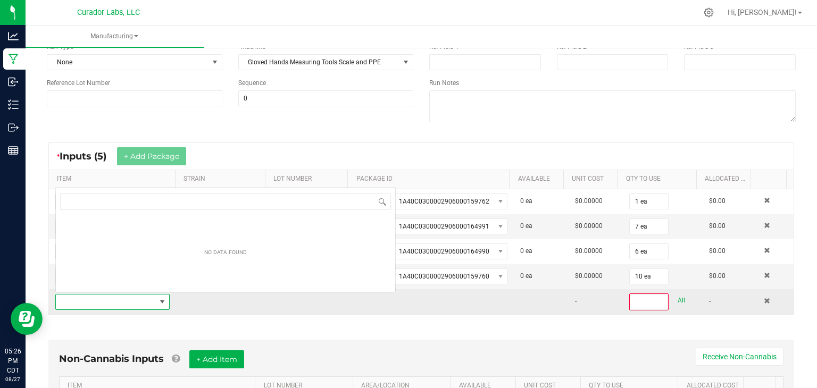
scroll to position [15, 110]
type input "Bulk Remediation Distillate"
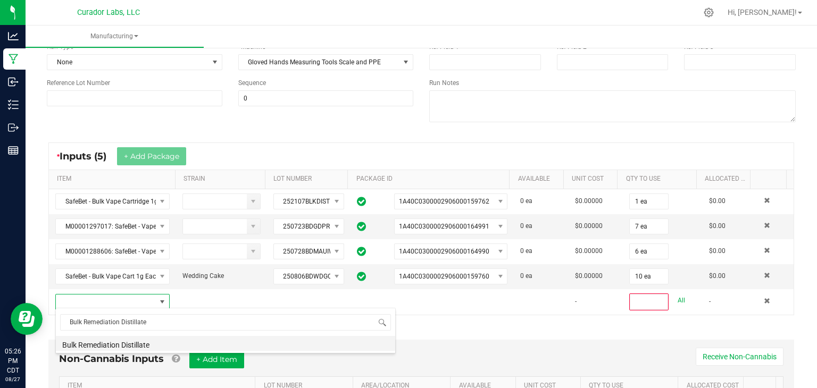
click at [166, 344] on li "Bulk Remediation Distillate" at bounding box center [225, 343] width 339 height 15
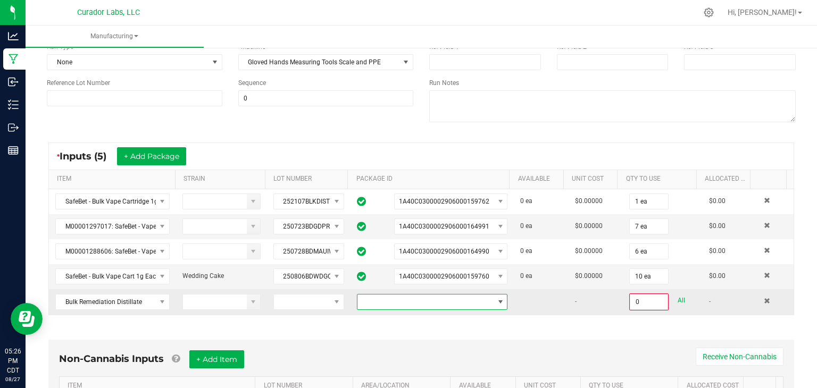
click at [398, 307] on span at bounding box center [426, 302] width 136 height 15
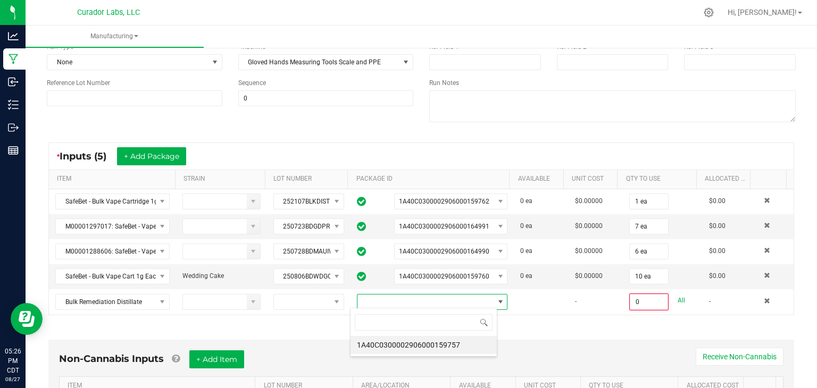
scroll to position [15, 147]
click at [415, 343] on li "1A40C0300002906000159757" at bounding box center [424, 345] width 146 height 18
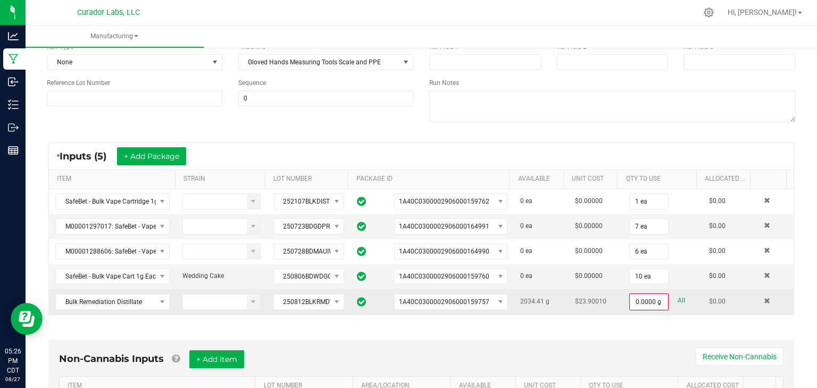
click at [678, 300] on link "All" at bounding box center [681, 301] width 7 height 14
type input "2034.4100 g"
click at [600, 328] on div "Non-Cannabis Inputs + Add Item Receive Non-Cannabis ITEM LOT NUMBER AREA/LOCATI…" at bounding box center [421, 384] width 765 height 121
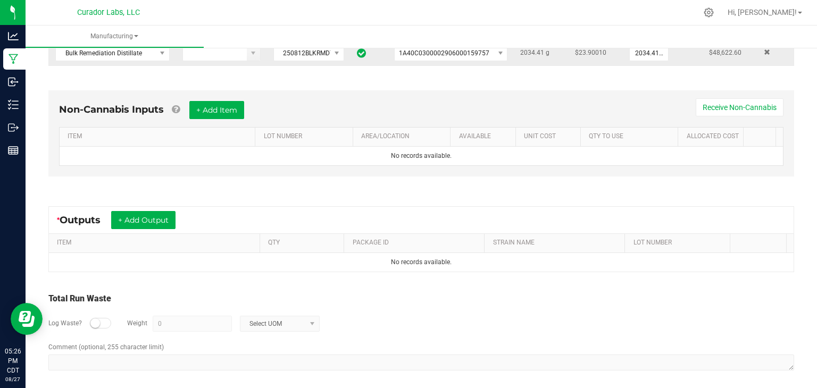
scroll to position [356, 0]
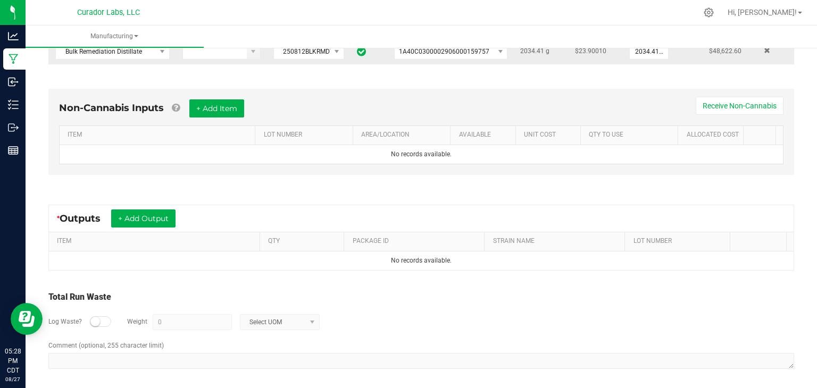
click at [509, 306] on div "Log Waste? Weight 0 Select UOM" at bounding box center [421, 322] width 746 height 37
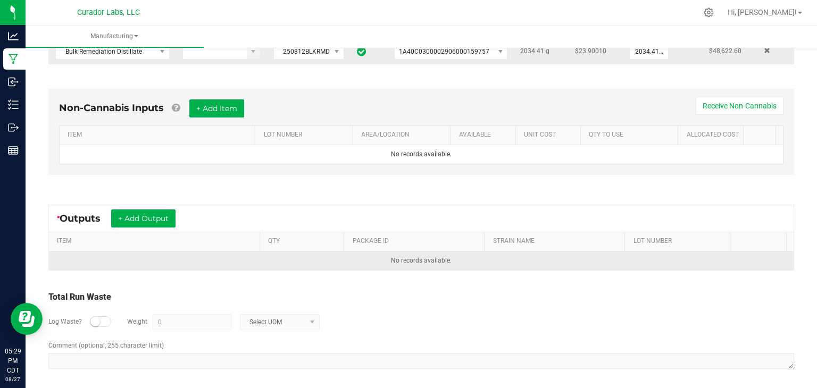
click at [540, 252] on td "No records available." at bounding box center [421, 261] width 745 height 19
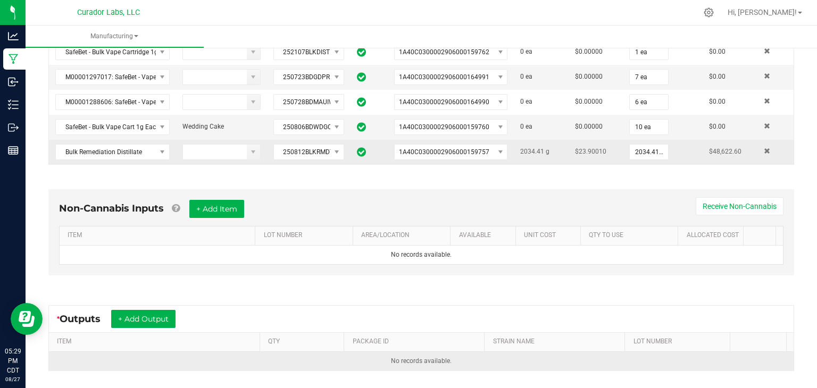
scroll to position [256, 0]
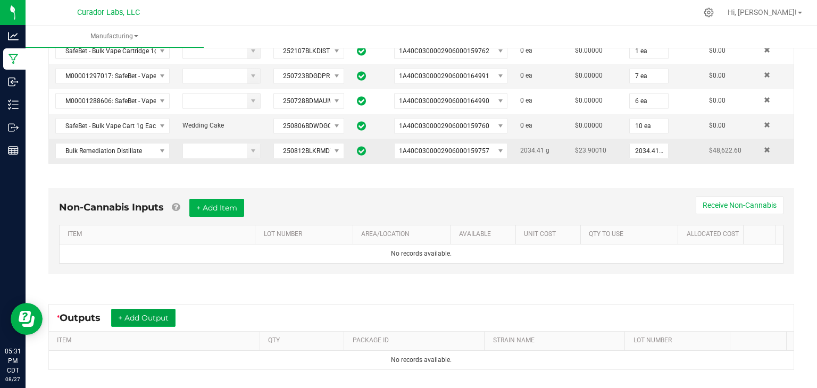
click at [128, 321] on button "+ Add Output" at bounding box center [143, 318] width 64 height 18
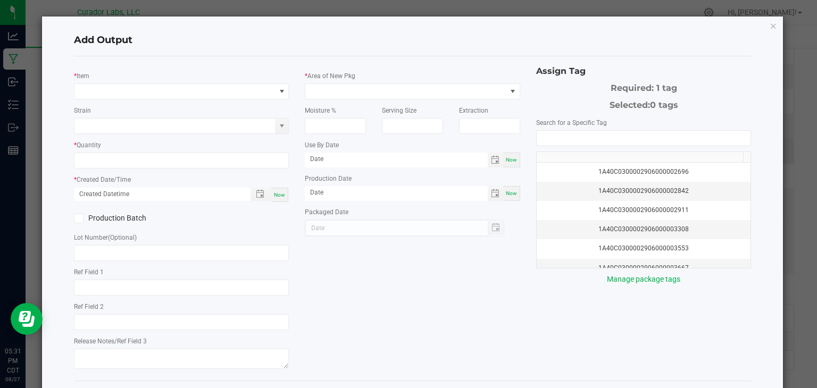
type input "Formulated Still"
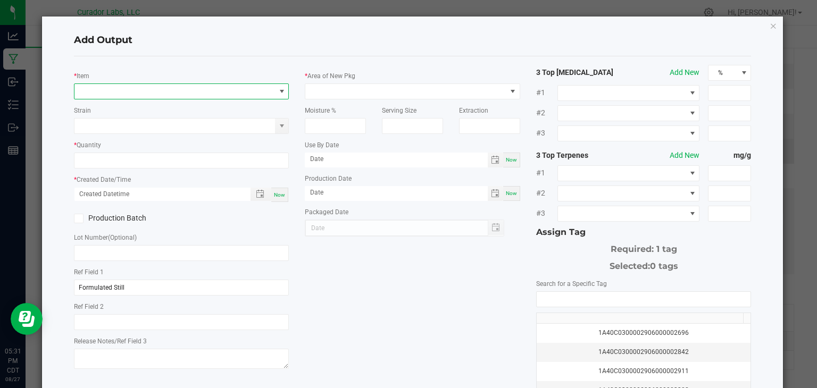
click at [216, 98] on span "NO DATA FOUND" at bounding box center [182, 92] width 216 height 16
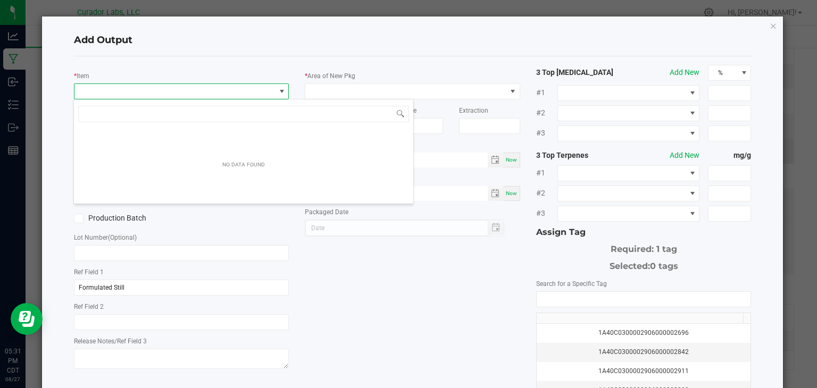
scroll to position [15, 213]
type input "reme"
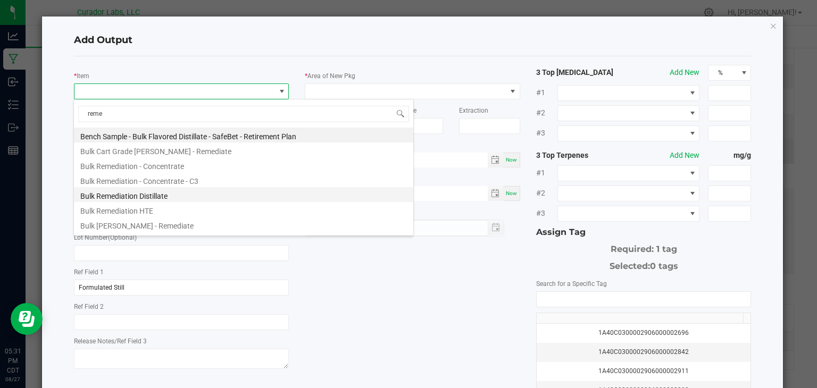
click at [183, 199] on li "Bulk Remediation Distillate" at bounding box center [243, 194] width 339 height 15
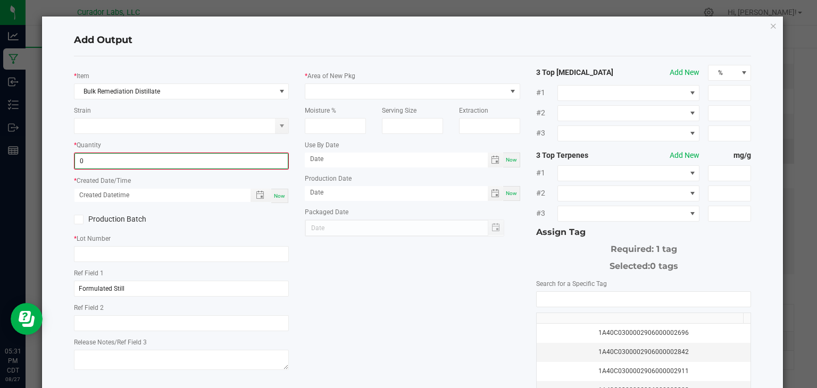
click at [185, 159] on input "0" at bounding box center [181, 161] width 213 height 15
type input "2050.8800 g"
click at [279, 193] on span "Now" at bounding box center [279, 195] width 11 height 6
type input "08/27/2025 5:31 PM"
type input "[DATE]"
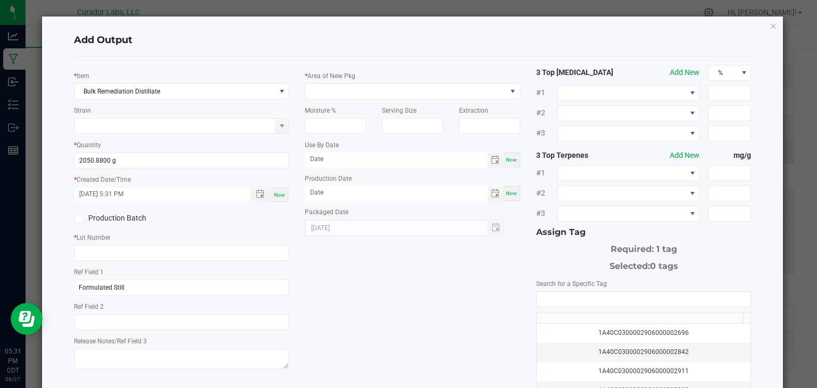
click at [123, 220] on label "Production Batch" at bounding box center [124, 218] width 100 height 11
click at [0, 0] on input "Production Batch" at bounding box center [0, 0] width 0 height 0
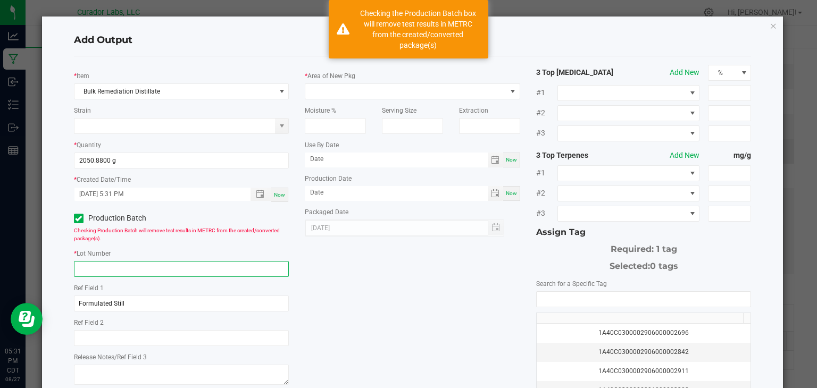
click at [110, 263] on input "text" at bounding box center [182, 269] width 216 height 16
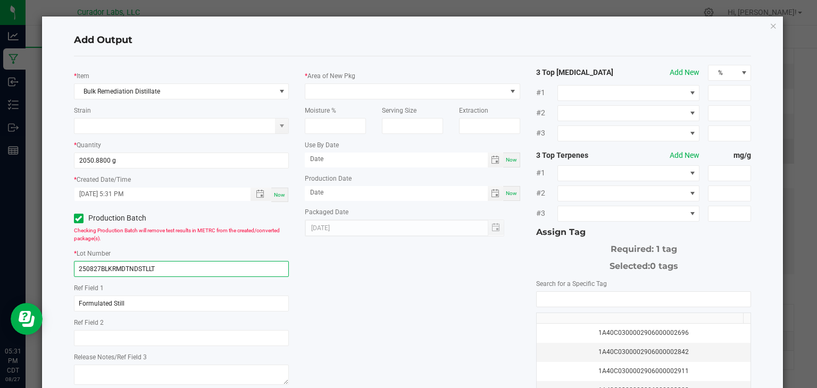
type input "250827BLKRMDTNDSTLLT"
click at [343, 285] on div "* Item Bulk Remediation Distillate Strain * Quantity 2050.8800 g * Created Date…" at bounding box center [413, 256] width 694 height 382
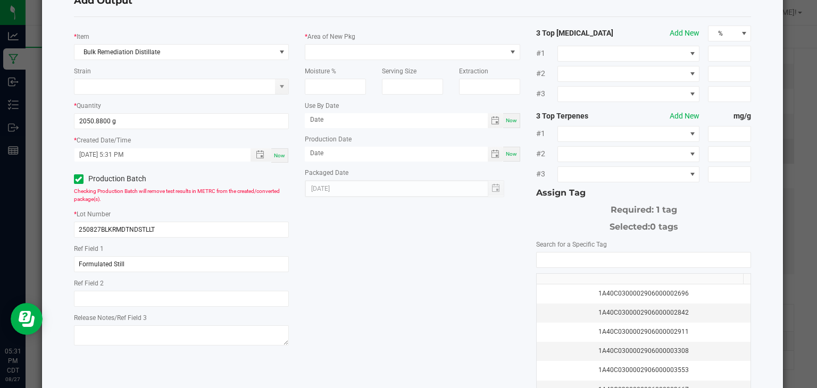
scroll to position [40, 0]
click at [566, 255] on input "NO DATA FOUND" at bounding box center [644, 259] width 214 height 15
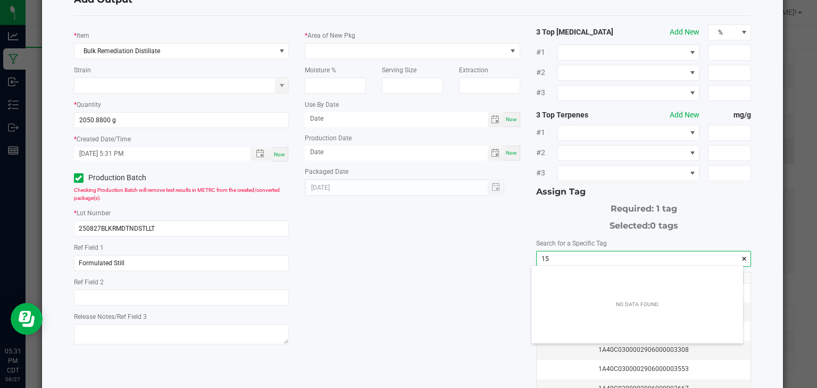
scroll to position [15, 212]
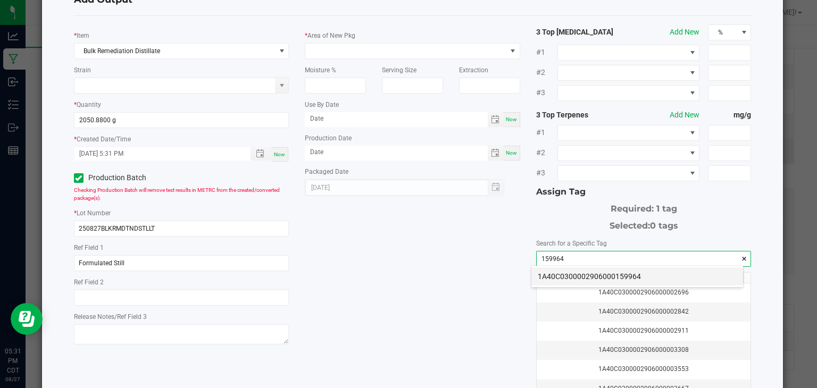
click at [545, 273] on li "1A40C0300002906000159964" at bounding box center [638, 277] width 212 height 18
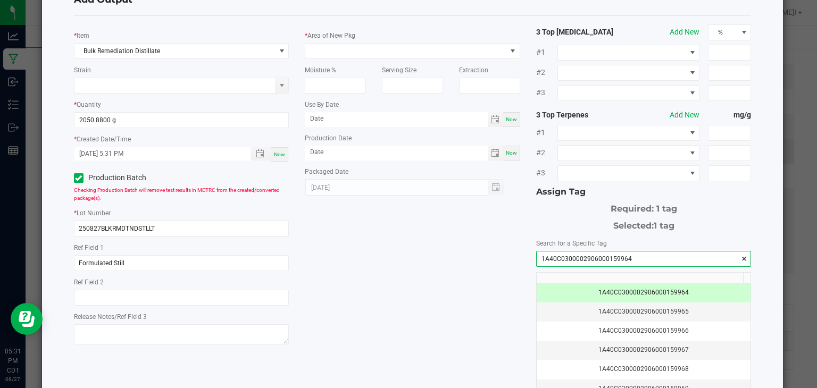
type input "1A40C0300002906000159964"
click at [454, 263] on div "* Item Bulk Remediation Distillate Strain * Quantity 2050.8800 g * Created Date…" at bounding box center [413, 215] width 694 height 382
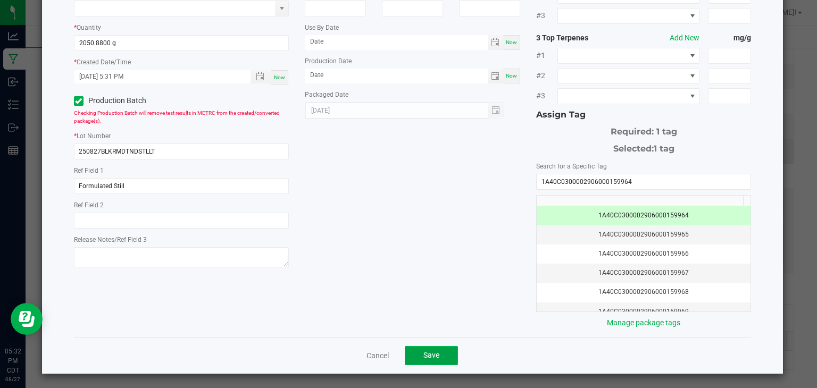
click at [416, 352] on button "Save" at bounding box center [431, 355] width 53 height 19
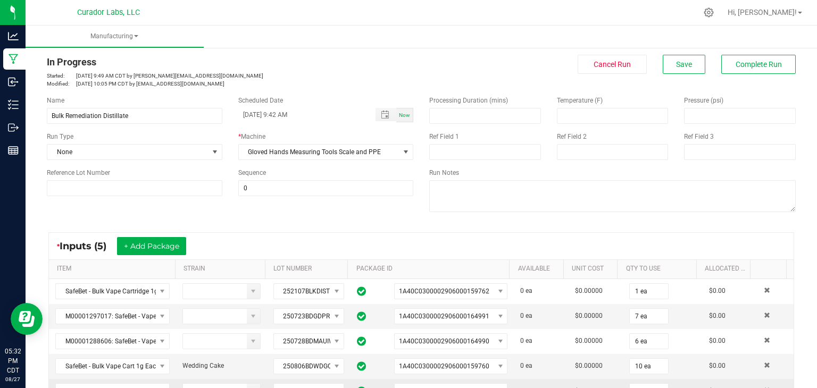
scroll to position [0, 0]
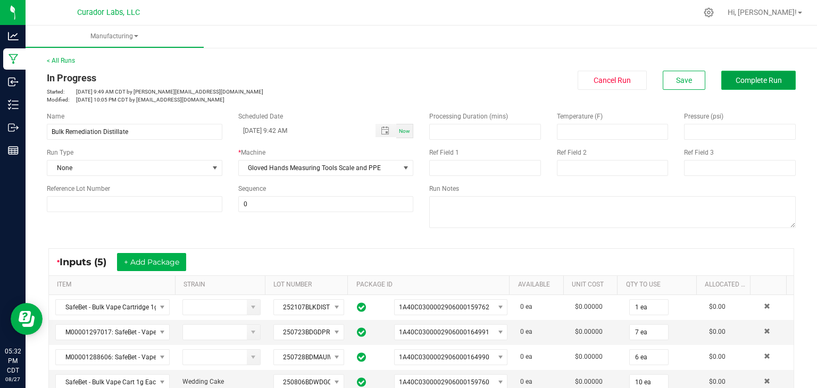
click at [736, 79] on span "Complete Run" at bounding box center [759, 80] width 46 height 9
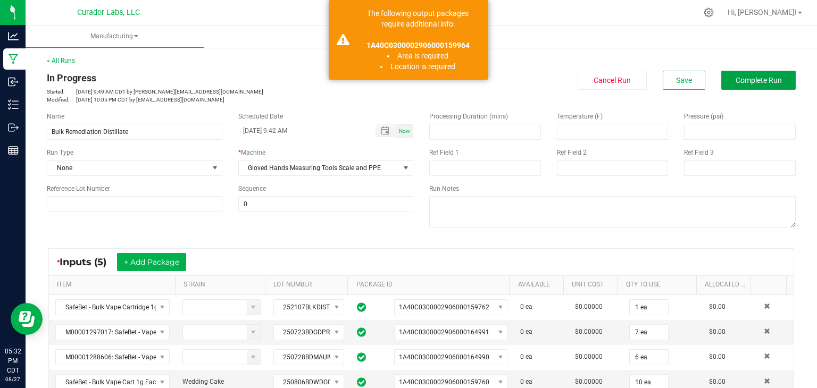
scroll to position [365, 0]
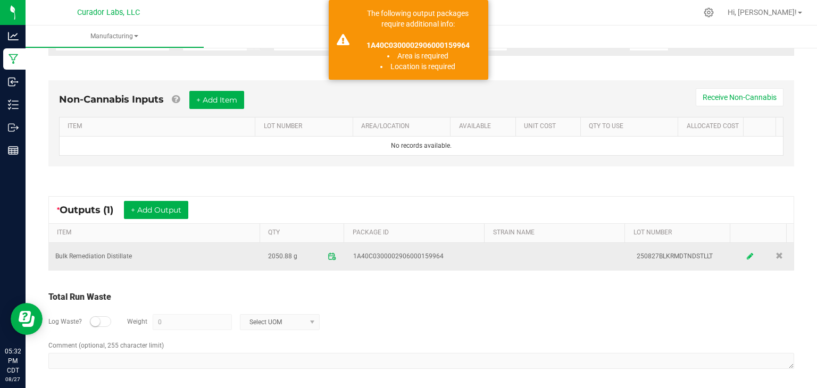
click at [748, 255] on icon at bounding box center [751, 256] width 6 height 7
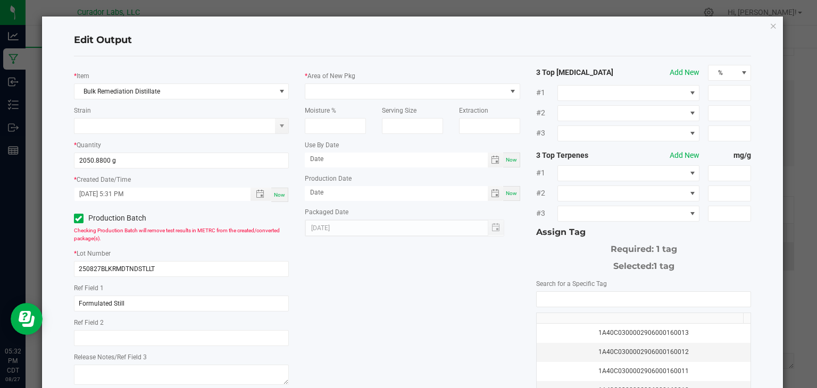
scroll to position [94, 0]
click at [440, 86] on span at bounding box center [405, 91] width 201 height 15
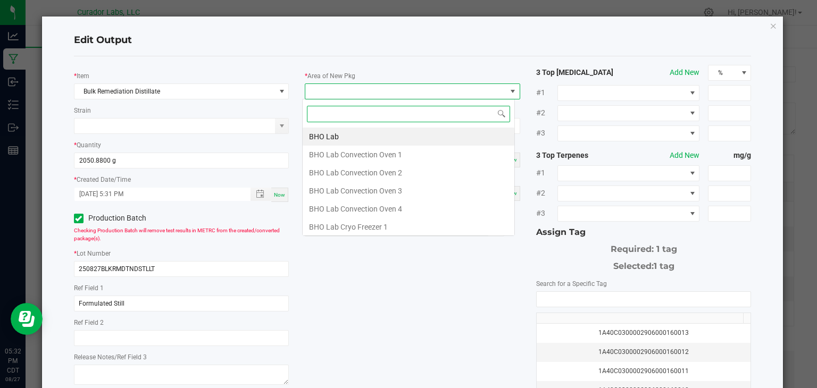
scroll to position [15, 213]
type input "VAULT"
click at [355, 223] on li "Vault" at bounding box center [409, 227] width 212 height 18
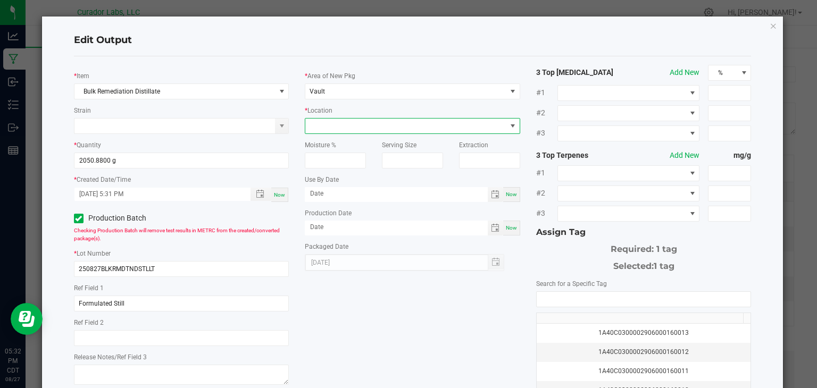
click at [377, 128] on span at bounding box center [405, 126] width 201 height 15
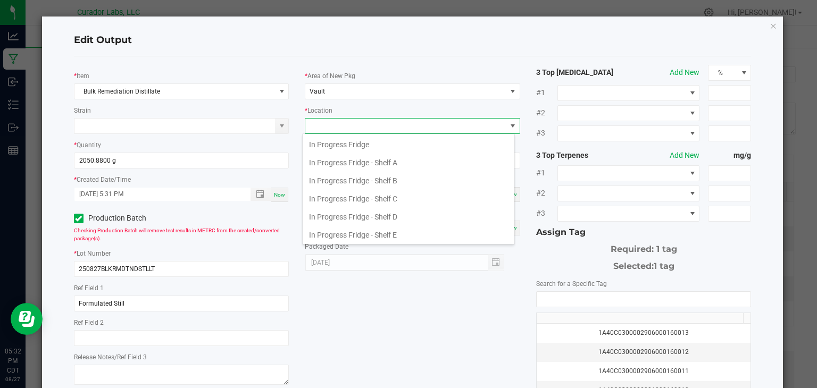
scroll to position [0, 0]
click at [362, 146] on li "Distillate Rack" at bounding box center [409, 145] width 212 height 18
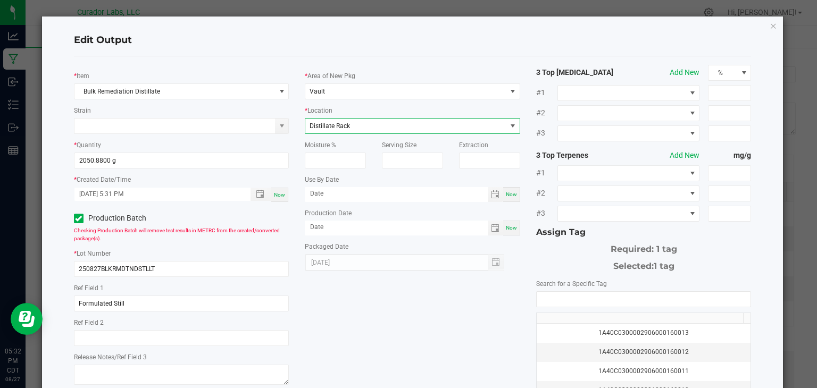
click at [476, 338] on div "* Item Bulk Remediation Distillate Strain * Quantity 2050.8800 g * Created Date…" at bounding box center [413, 256] width 694 height 382
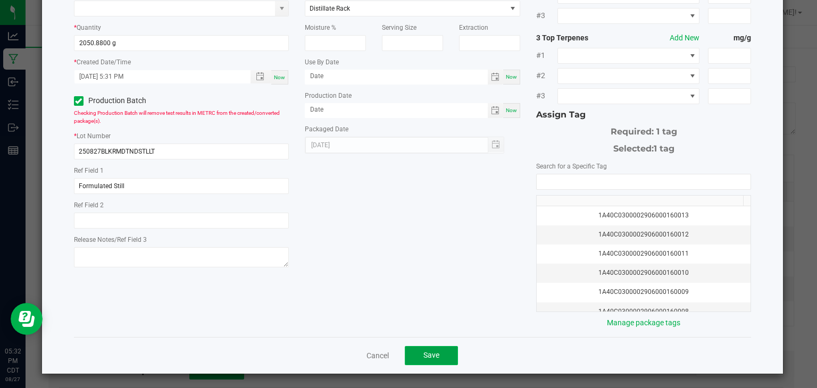
click at [426, 361] on button "Save" at bounding box center [431, 355] width 53 height 19
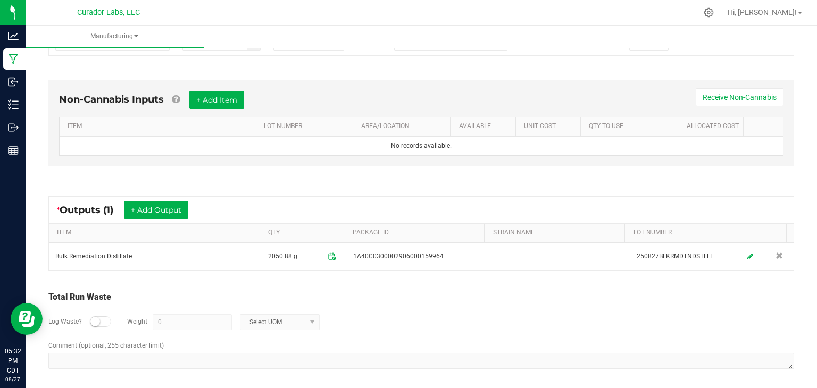
click at [377, 181] on div "Non-Cannabis Inputs + Add Item Receive Non-Cannabis ITEM LOT NUMBER AREA/LOCATI…" at bounding box center [421, 125] width 765 height 121
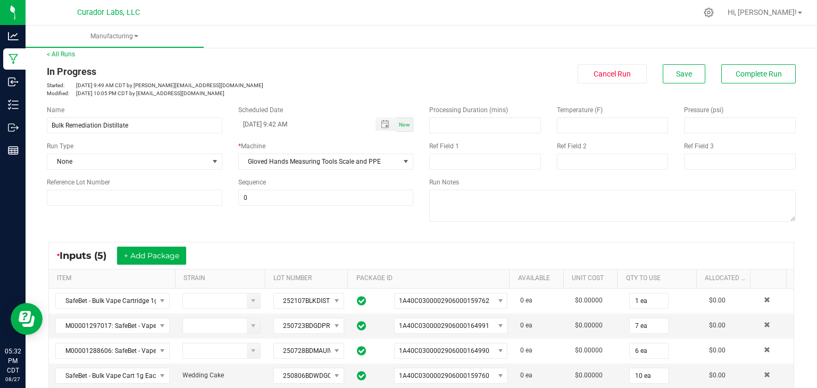
scroll to position [0, 0]
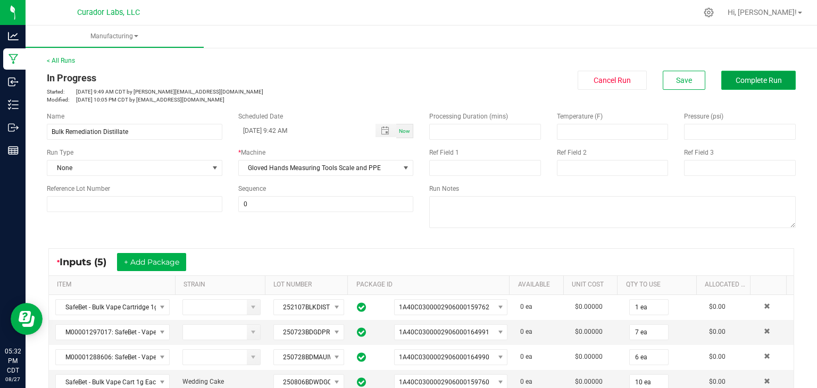
click at [744, 77] on span "Complete Run" at bounding box center [759, 80] width 46 height 9
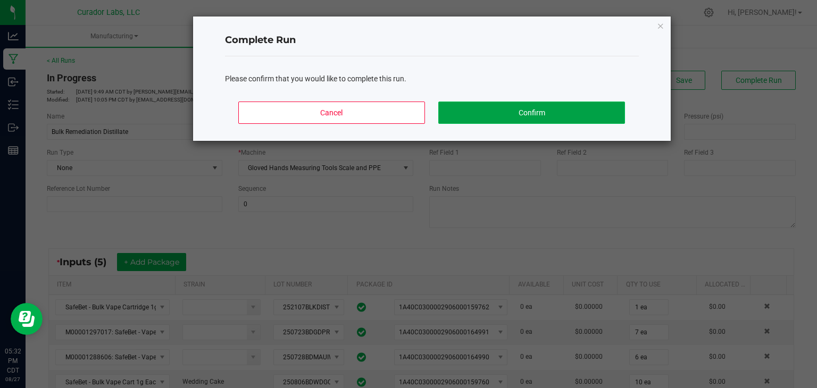
click at [460, 109] on button "Confirm" at bounding box center [531, 113] width 186 height 22
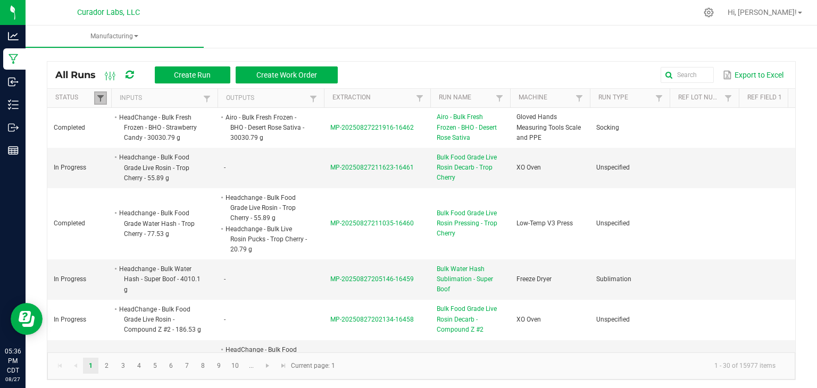
click at [96, 96] on span at bounding box center [100, 98] width 9 height 9
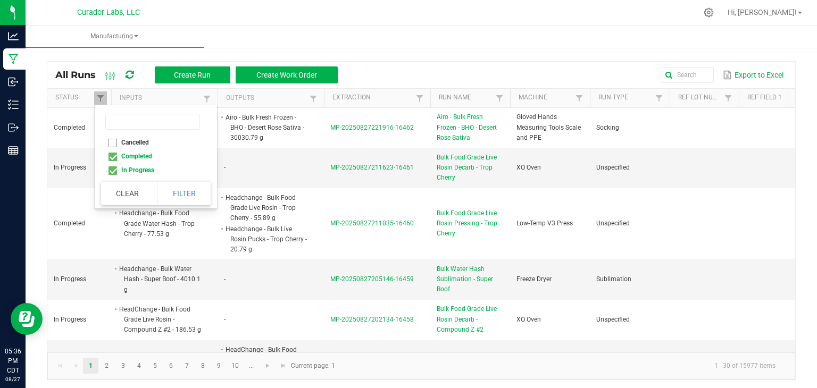
click at [115, 155] on li "Completed" at bounding box center [152, 157] width 103 height 14
checkbox input "false"
click at [194, 192] on button "Filter" at bounding box center [184, 193] width 53 height 23
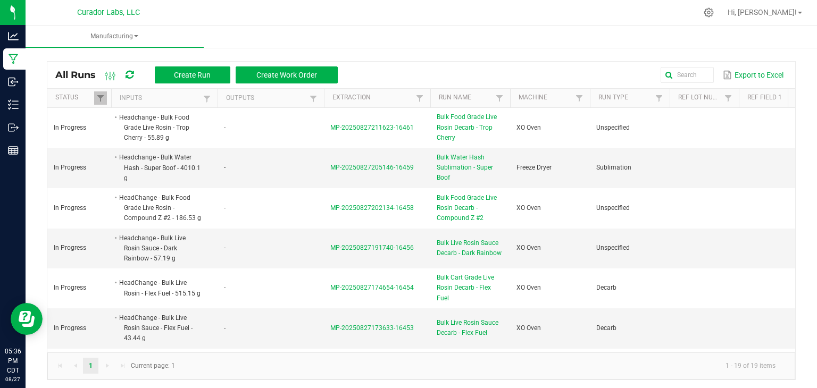
click at [342, 192] on td "MP-20250827202134-16458" at bounding box center [377, 208] width 106 height 40
